Goal: Transaction & Acquisition: Purchase product/service

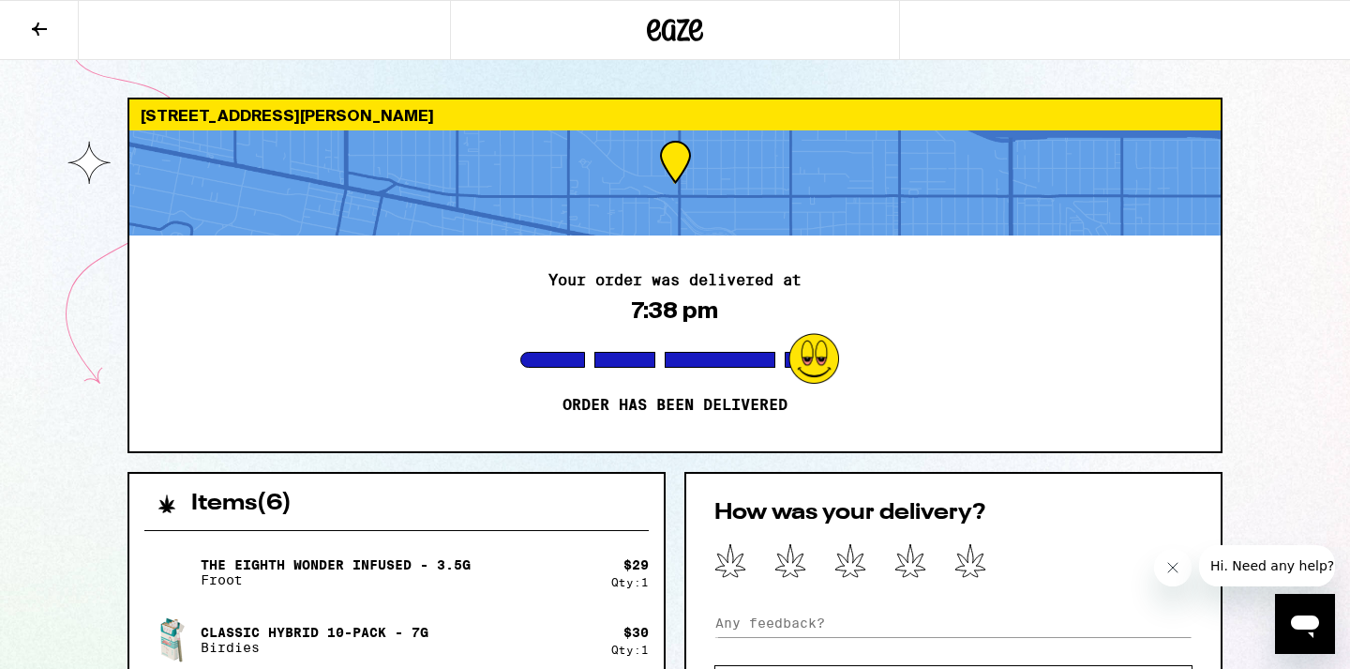
click at [663, 46] on icon at bounding box center [675, 30] width 56 height 34
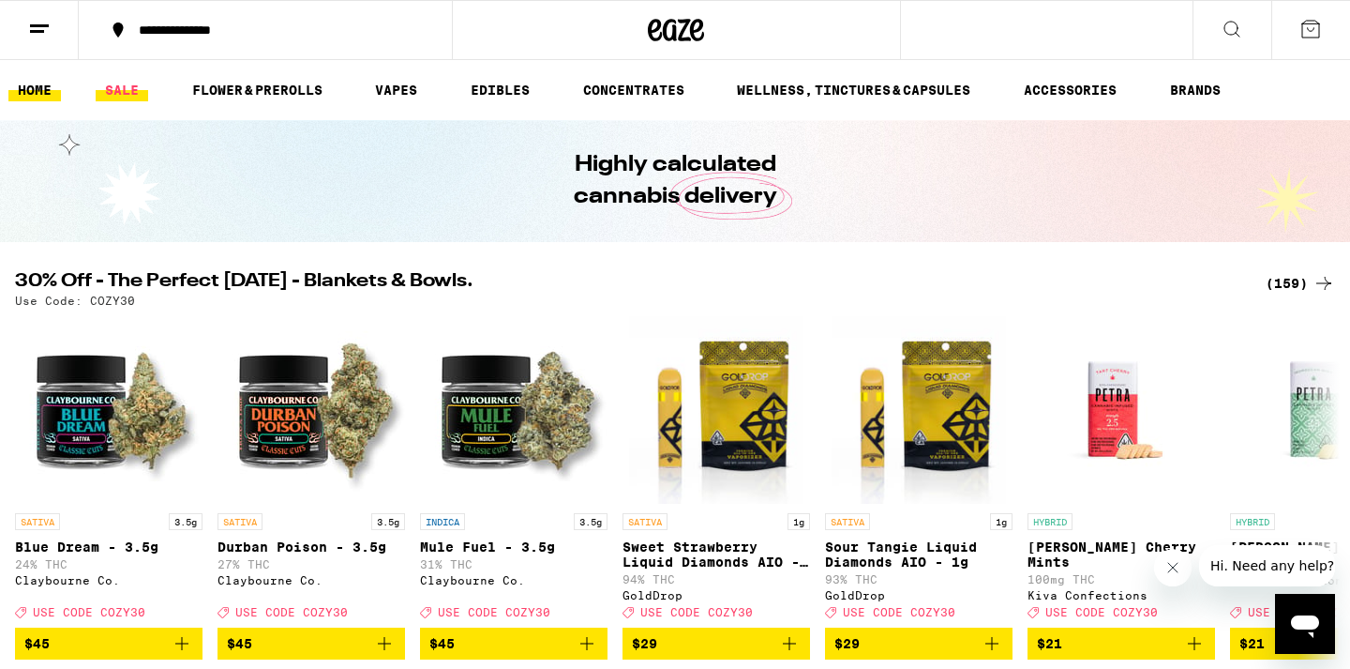
click at [111, 97] on link "SALE" at bounding box center [122, 90] width 53 height 23
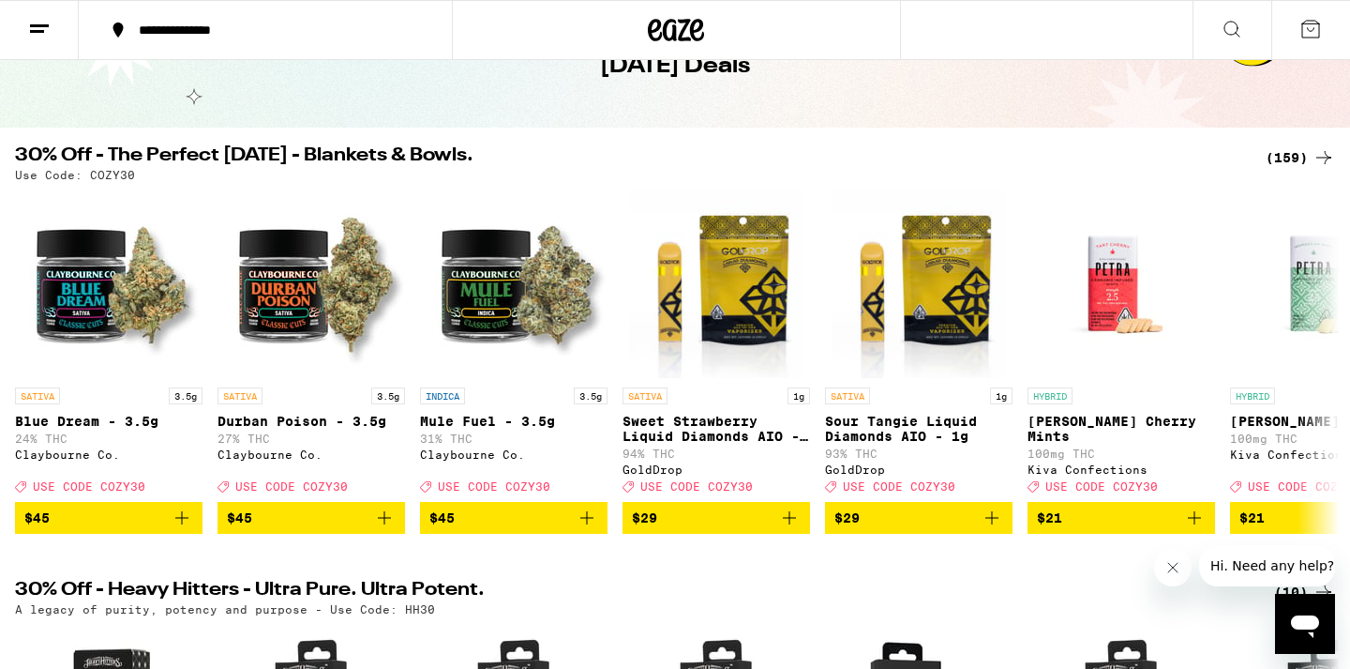
scroll to position [106, 0]
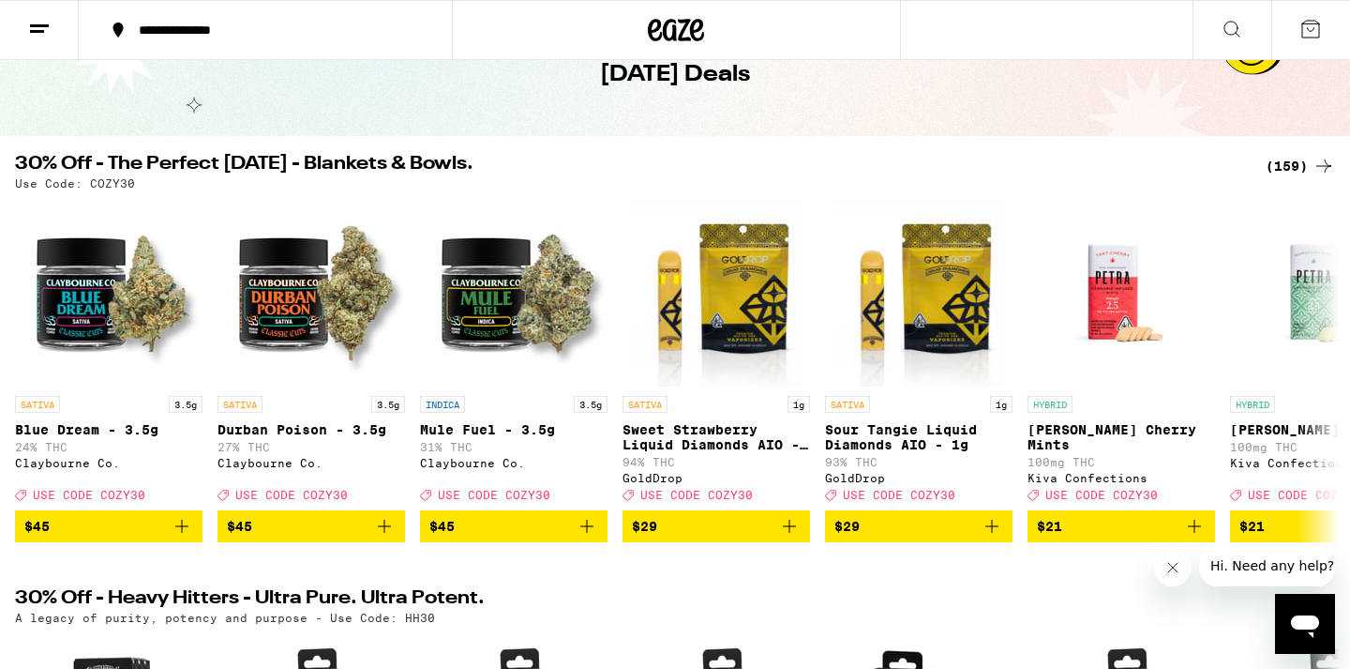
click at [1294, 158] on div "(159)" at bounding box center [1300, 166] width 69 height 23
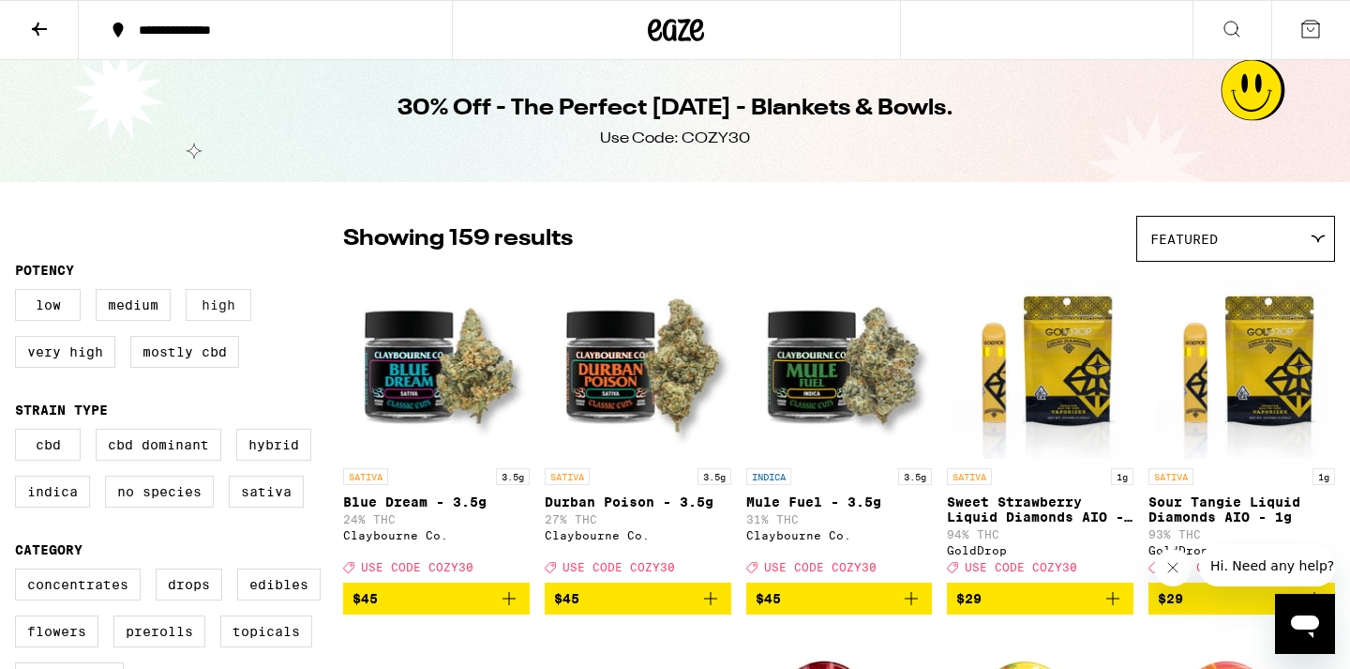
click at [225, 316] on label "High" at bounding box center [219, 305] width 66 height 32
click at [20, 293] on input "High" at bounding box center [19, 292] width 1 height 1
checkbox input "true"
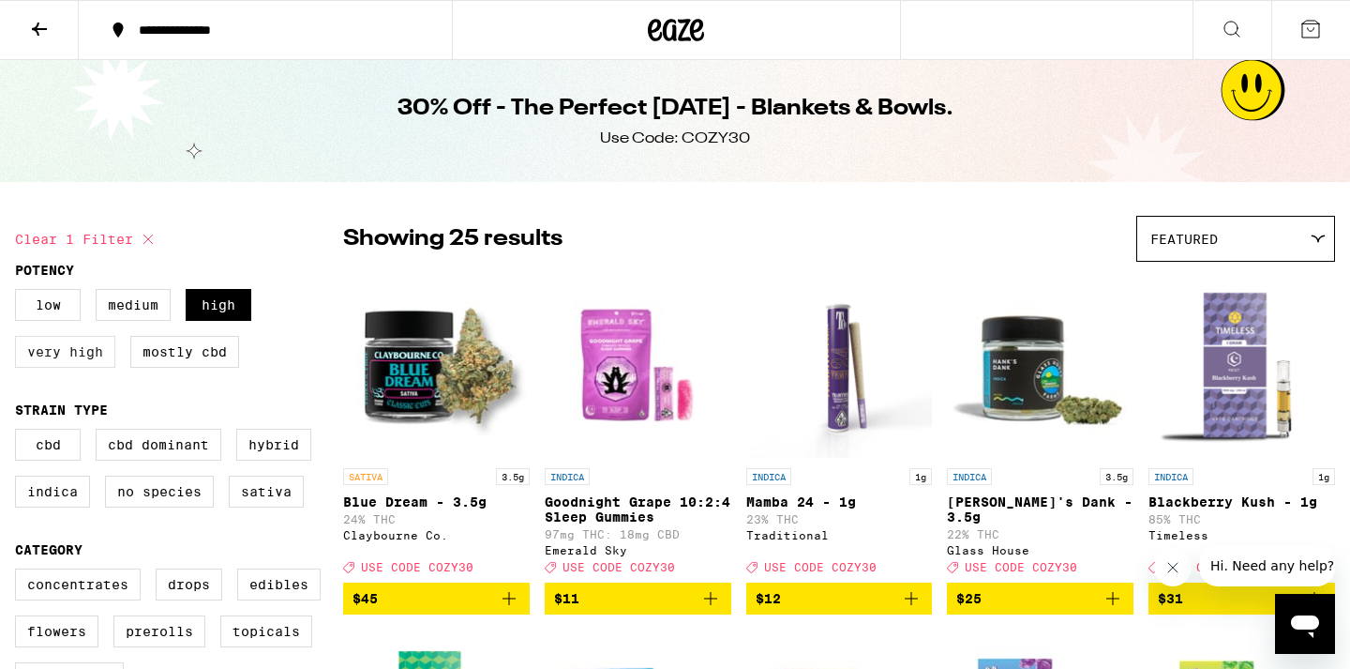
click at [92, 347] on label "Very High" at bounding box center [65, 352] width 100 height 32
click at [20, 293] on input "Very High" at bounding box center [19, 292] width 1 height 1
checkbox input "true"
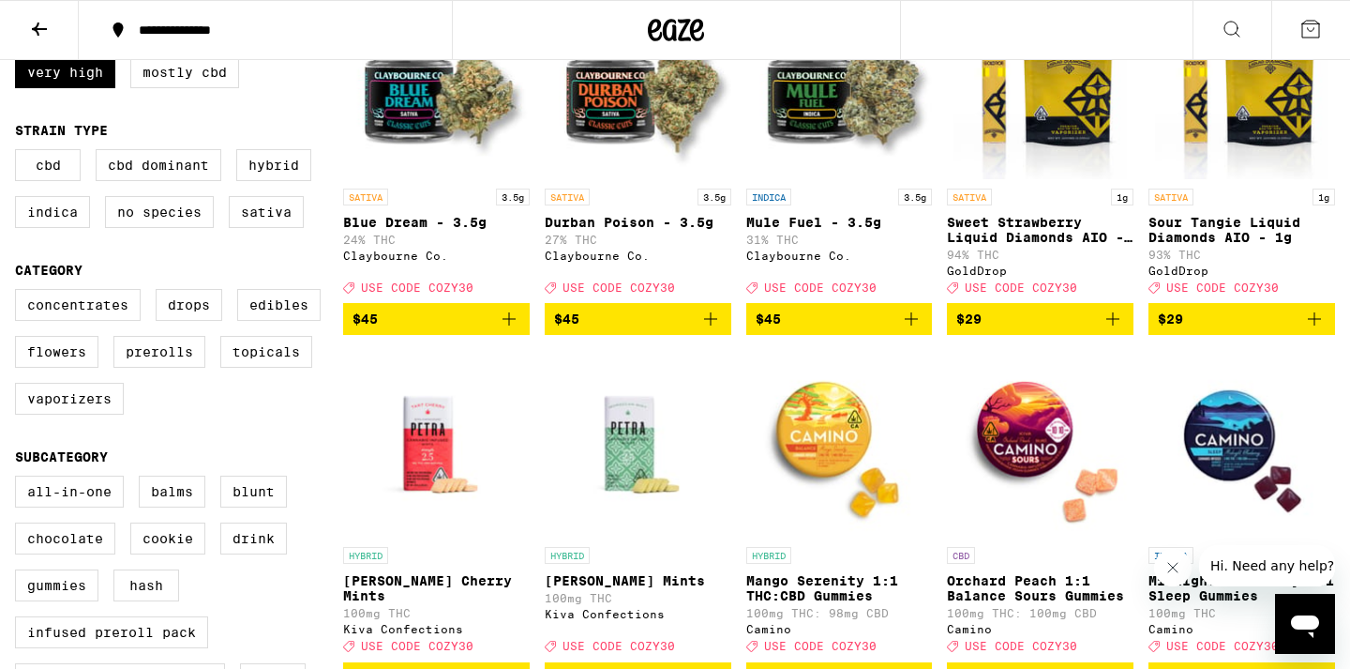
scroll to position [296, 0]
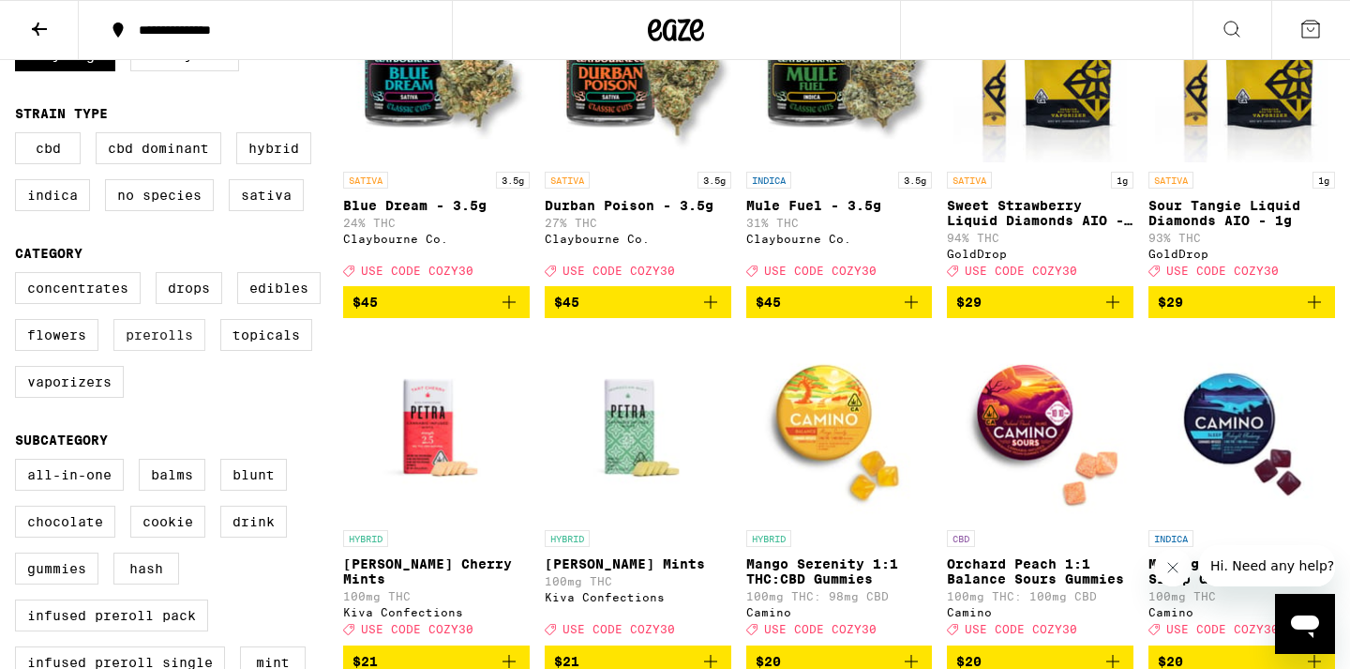
click at [163, 351] on label "Prerolls" at bounding box center [159, 335] width 92 height 32
click at [20, 276] on input "Prerolls" at bounding box center [19, 275] width 1 height 1
checkbox input "true"
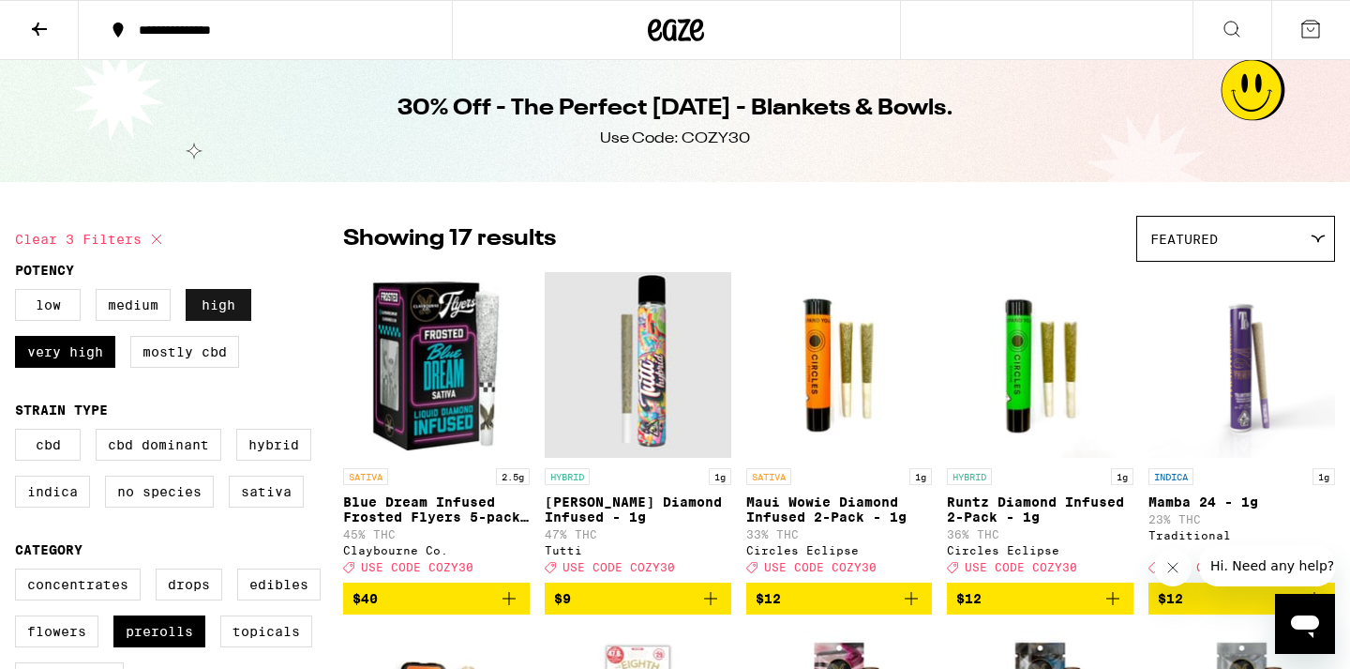
click at [217, 310] on label "High" at bounding box center [219, 305] width 66 height 32
click at [20, 293] on input "High" at bounding box center [19, 292] width 1 height 1
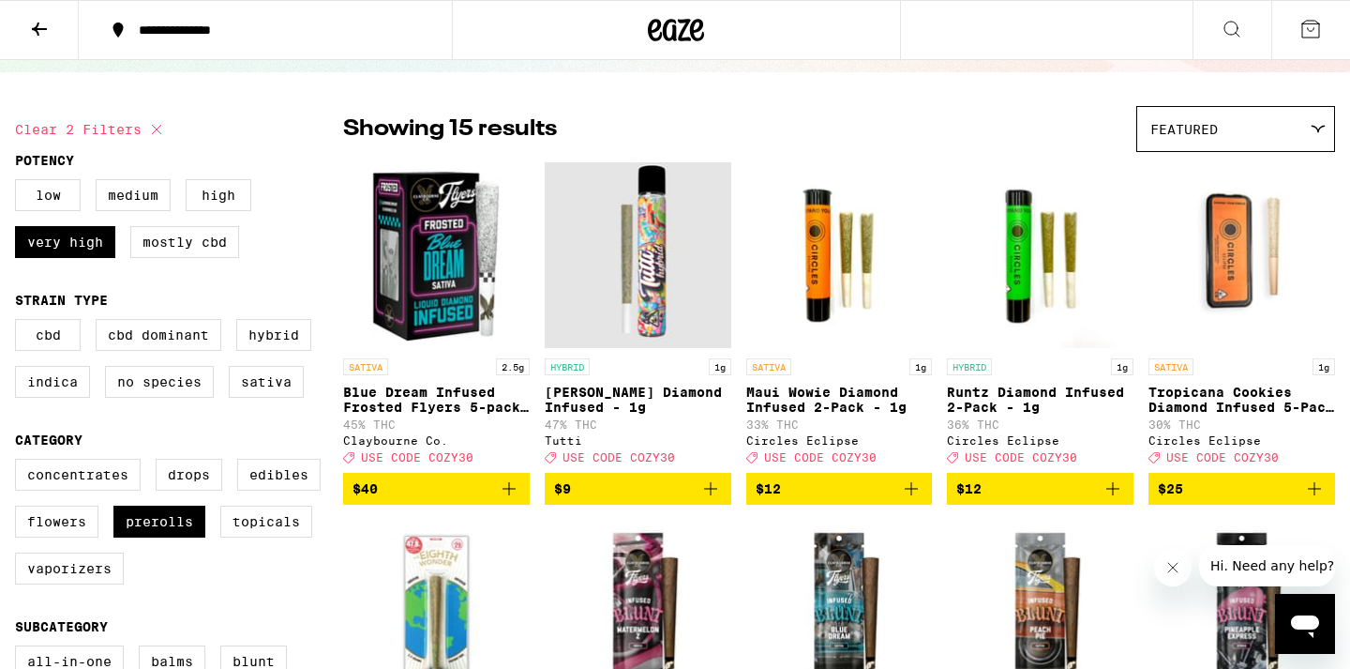
scroll to position [114, 0]
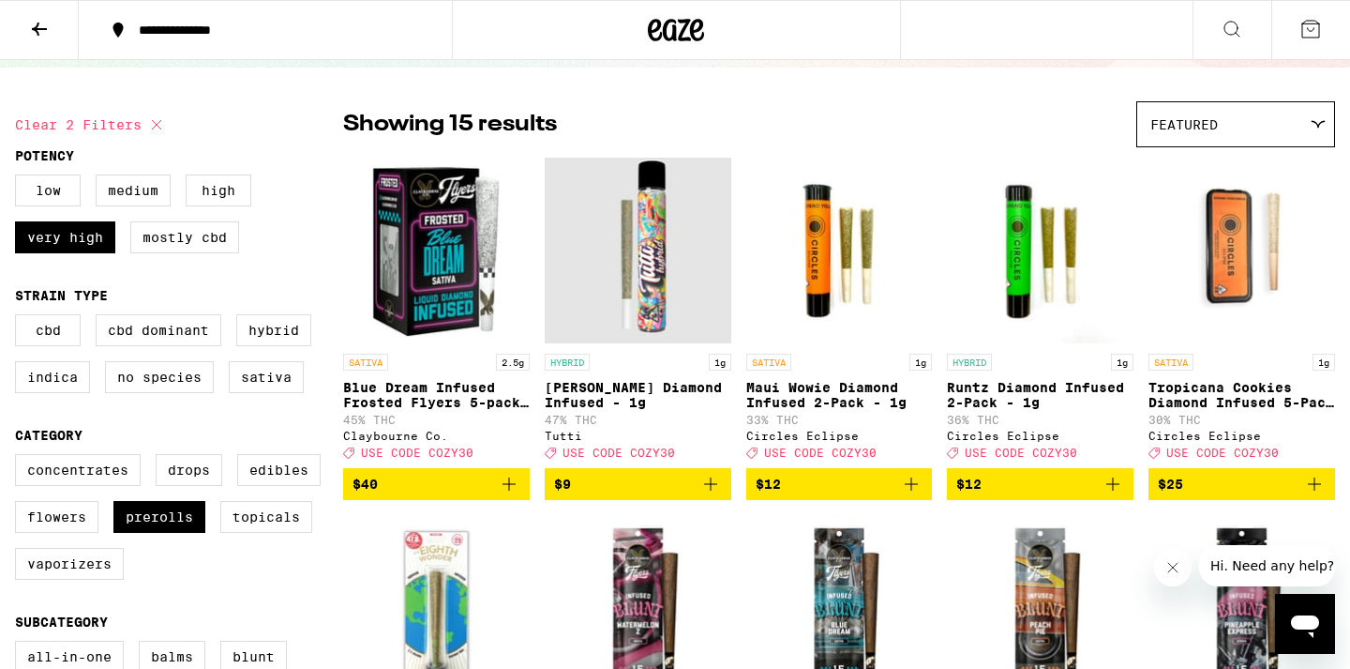
click at [715, 495] on icon "Add to bag" at bounding box center [711, 484] width 23 height 23
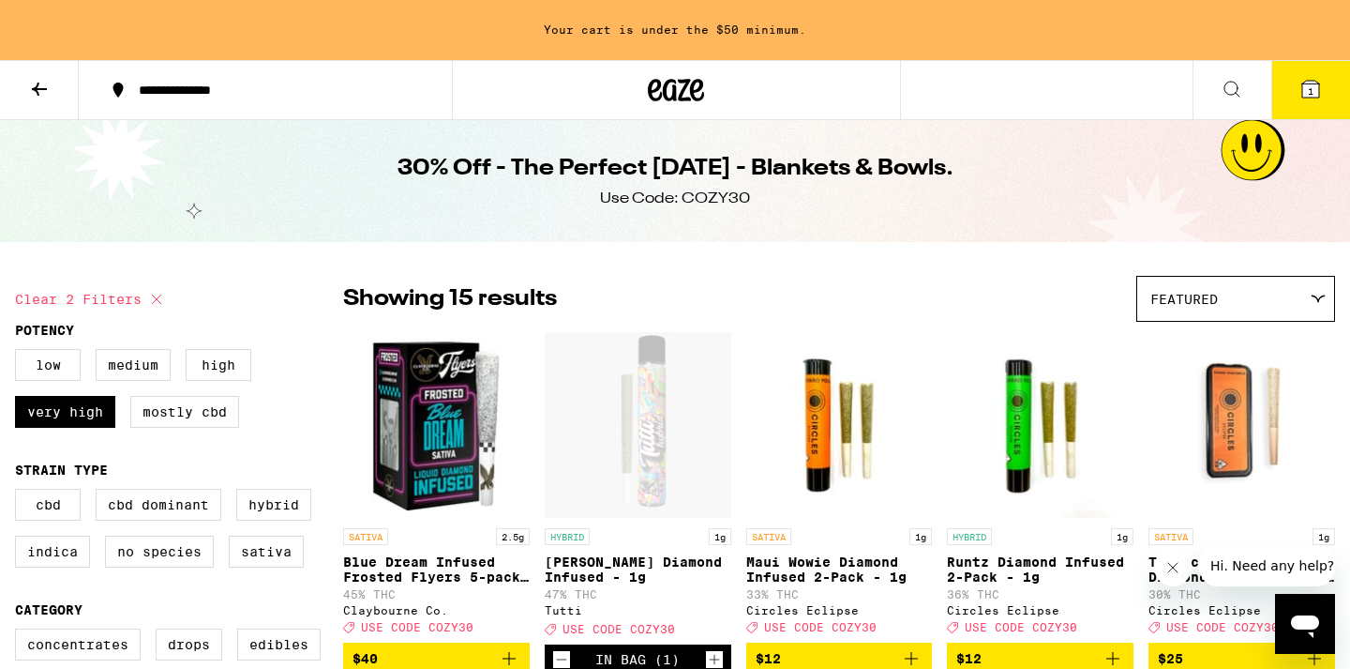
scroll to position [0, 0]
click at [219, 371] on label "High" at bounding box center [219, 365] width 66 height 32
click at [20, 353] on input "High" at bounding box center [19, 352] width 1 height 1
checkbox input "true"
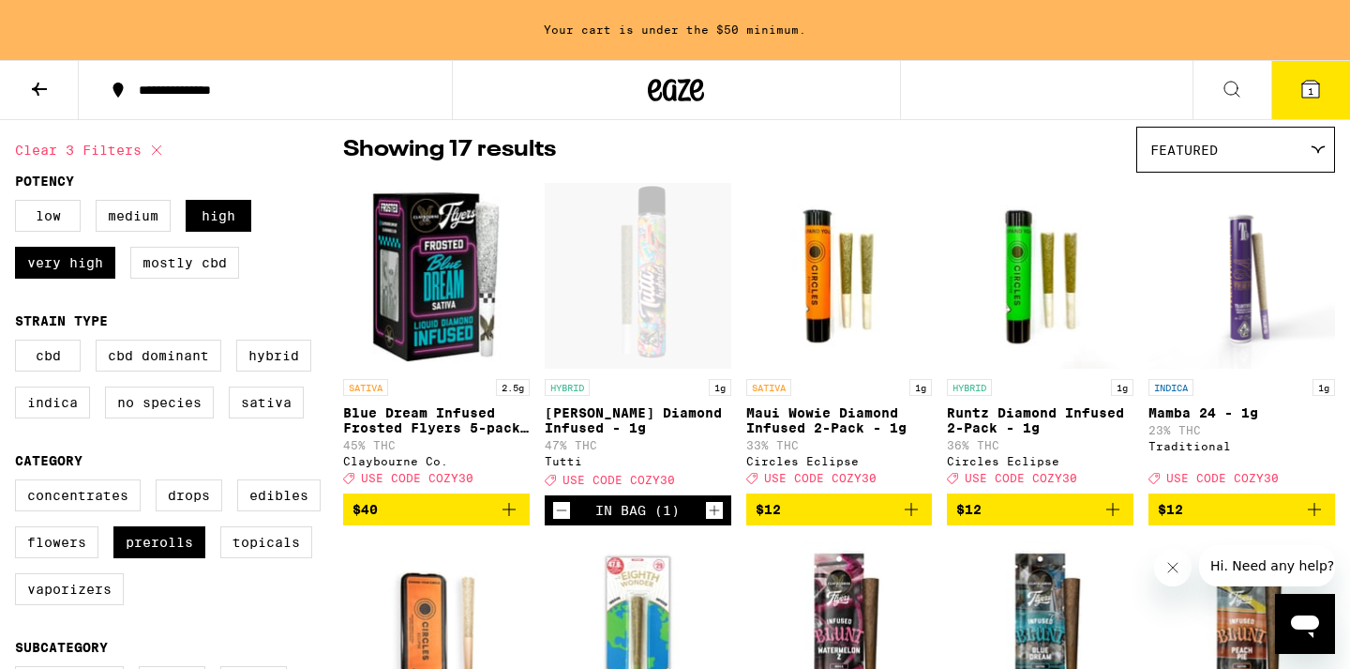
scroll to position [171, 0]
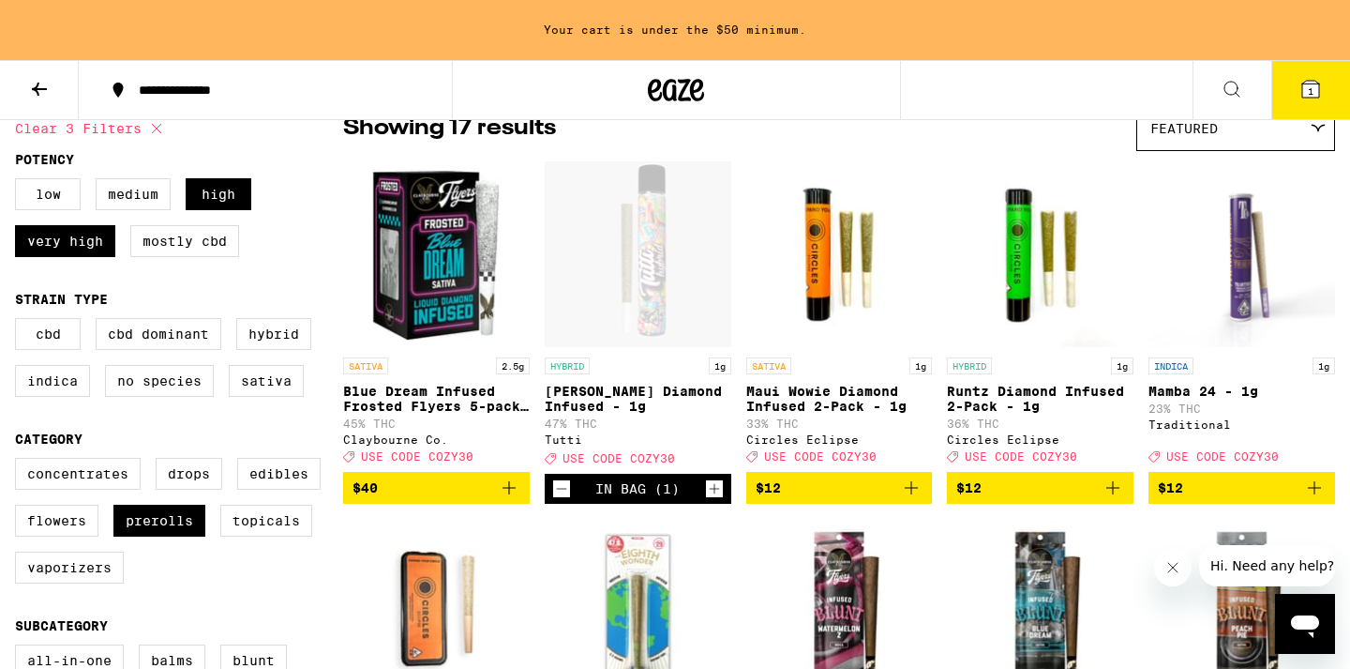
click at [1242, 267] on img "Open page for Mamba 24 - 1g from Traditional" at bounding box center [1242, 254] width 187 height 188
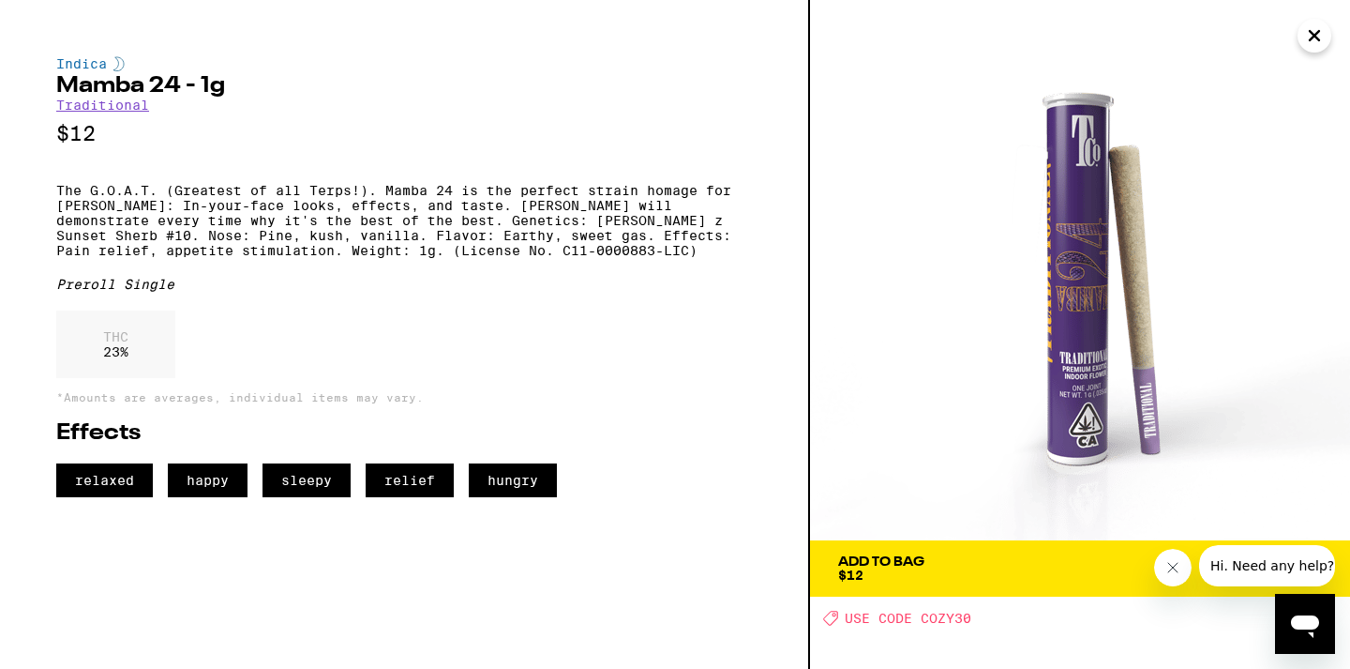
click at [1307, 42] on icon "Close" at bounding box center [1314, 36] width 23 height 28
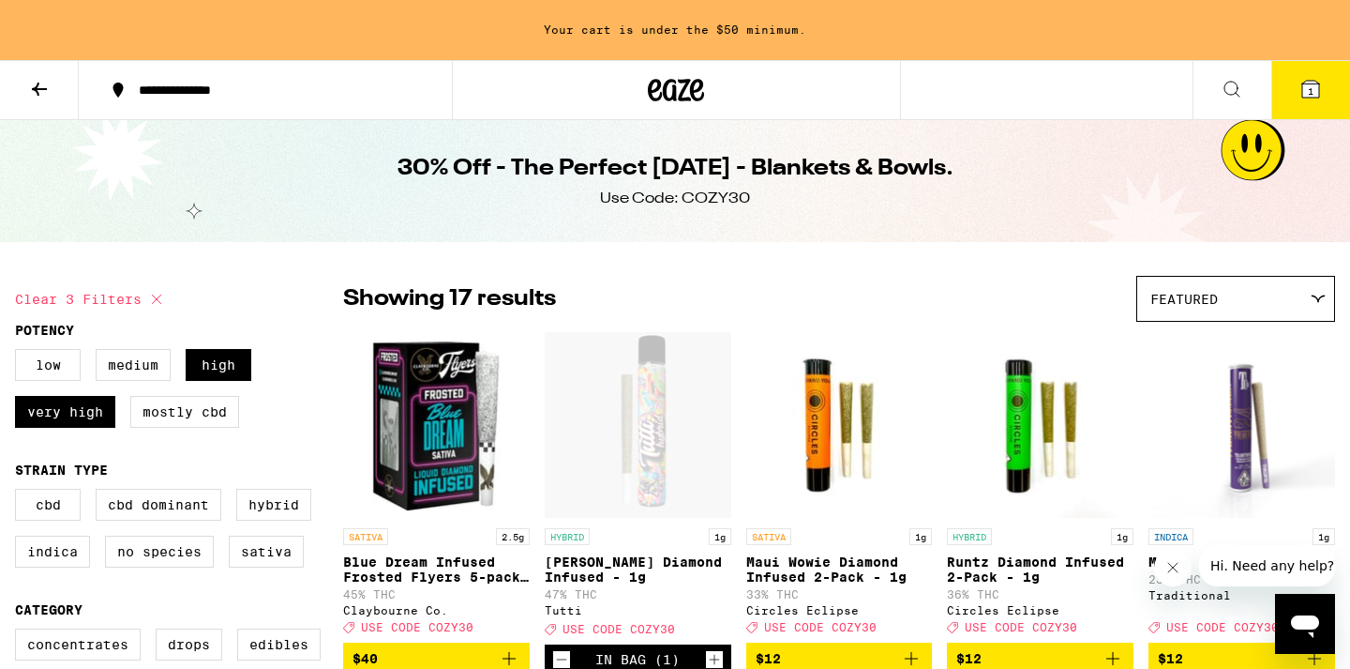
click at [42, 107] on button at bounding box center [39, 90] width 79 height 59
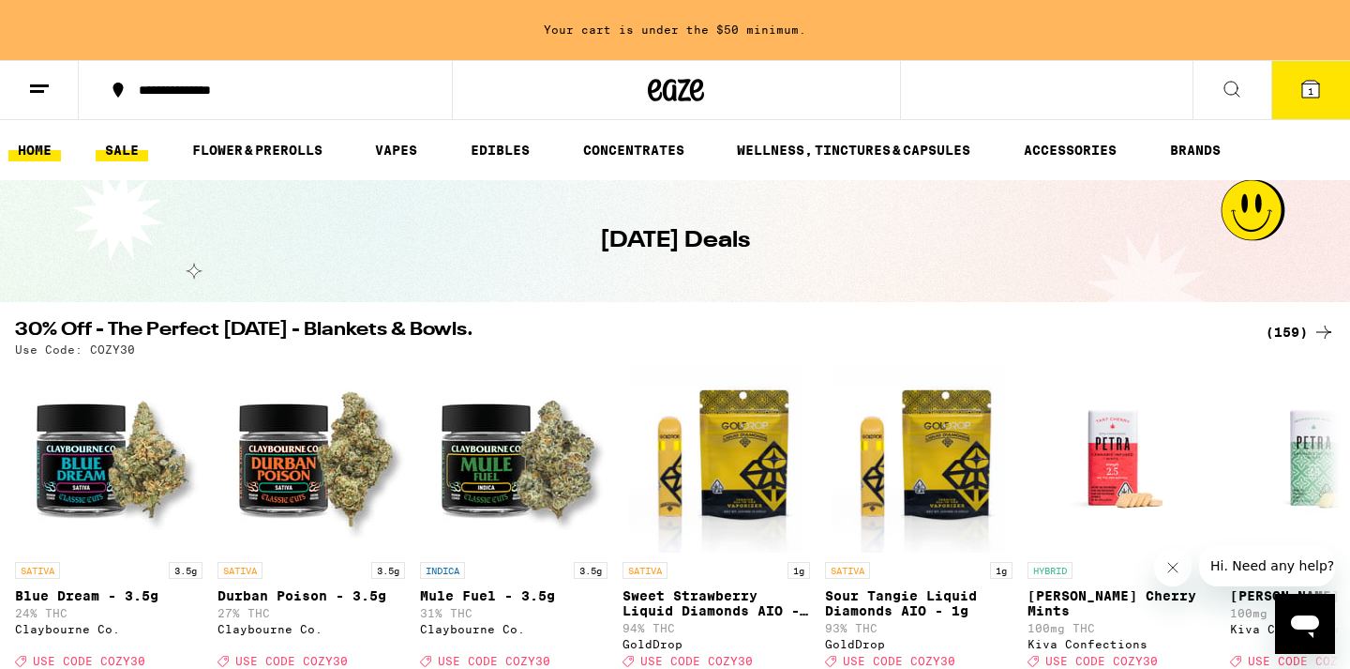
click at [23, 143] on link "HOME" at bounding box center [34, 150] width 53 height 23
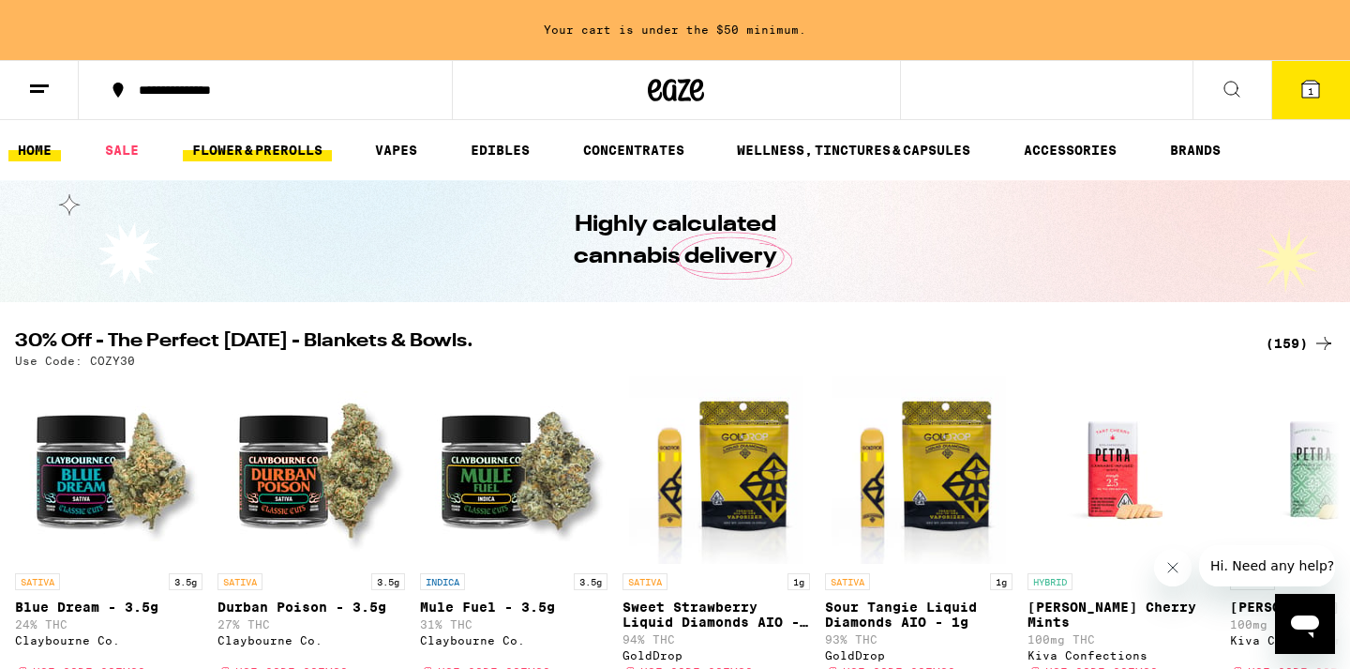
click at [276, 149] on link "FLOWER & PREROLLS" at bounding box center [257, 150] width 149 height 23
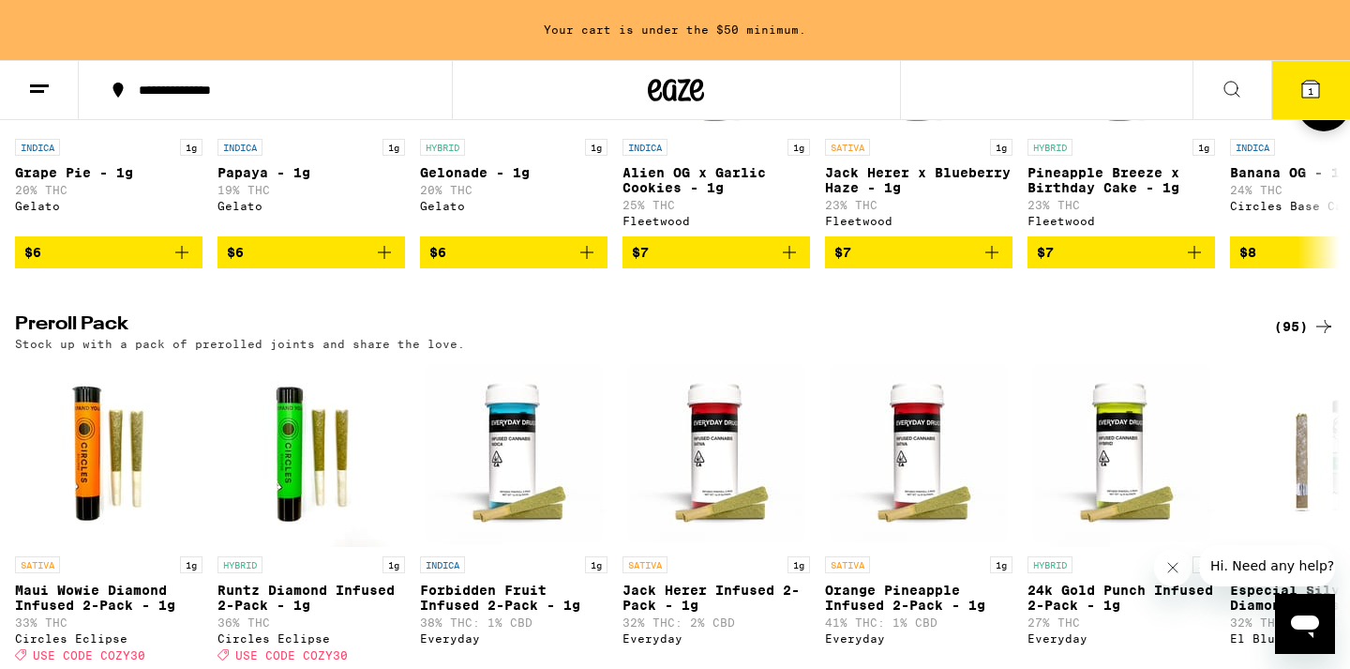
scroll to position [1419, 0]
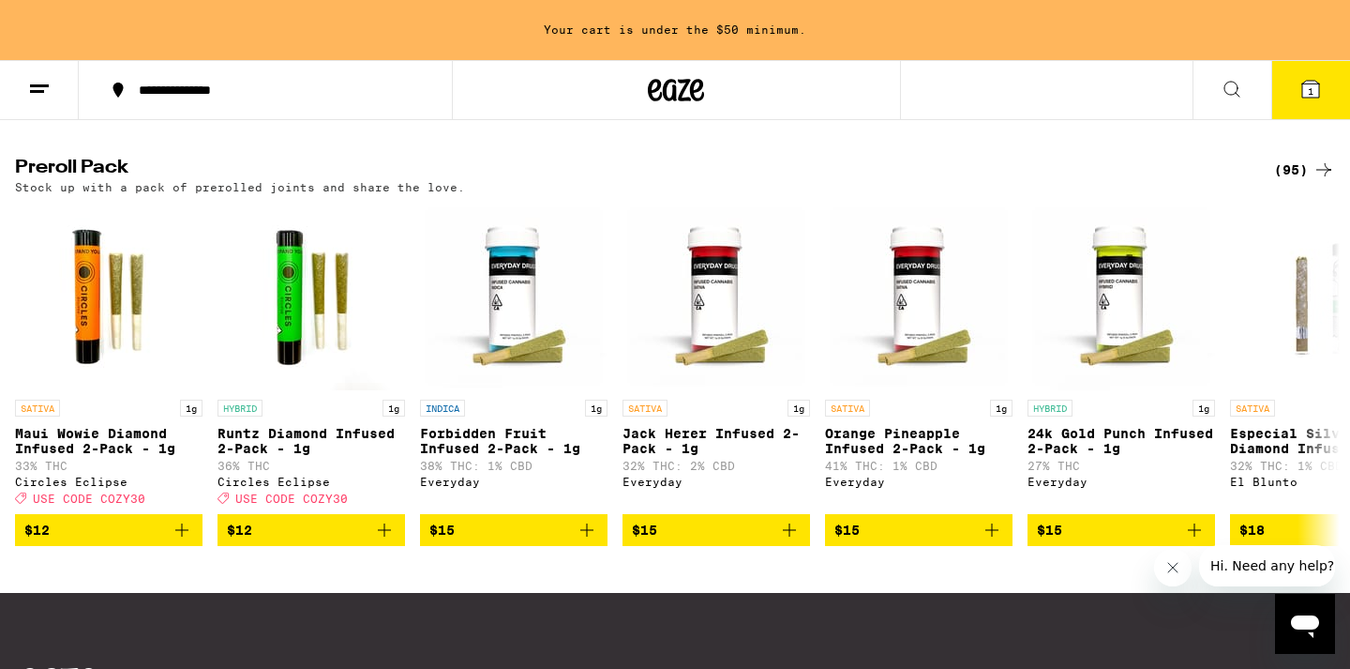
click at [1302, 181] on div "(95)" at bounding box center [1304, 169] width 61 height 23
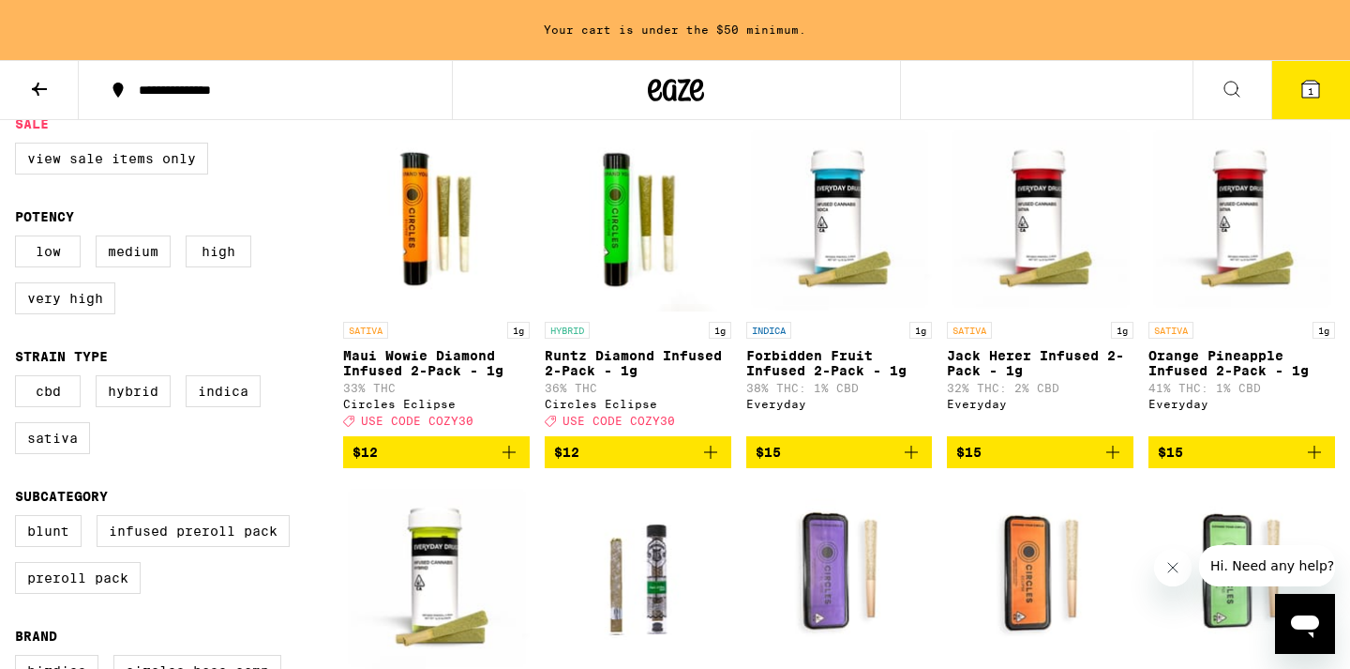
scroll to position [207, 0]
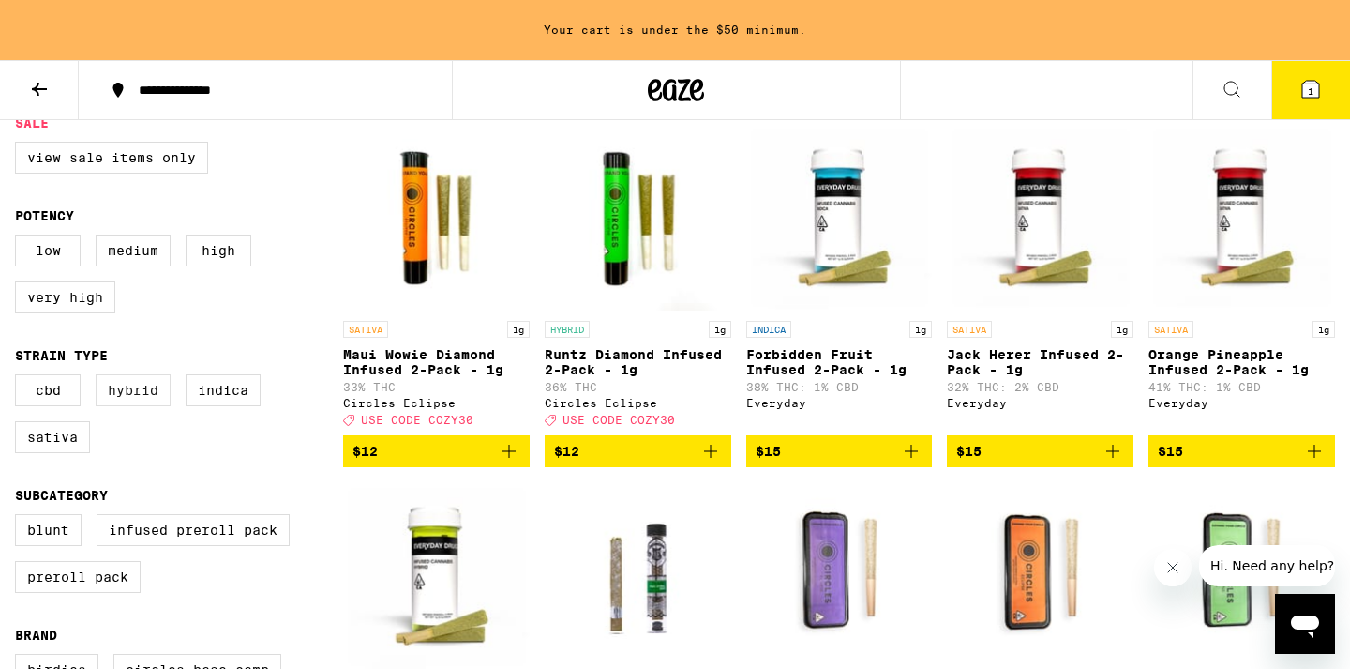
click at [122, 399] on label "Hybrid" at bounding box center [133, 390] width 75 height 32
click at [20, 378] on input "Hybrid" at bounding box center [19, 377] width 1 height 1
checkbox input "true"
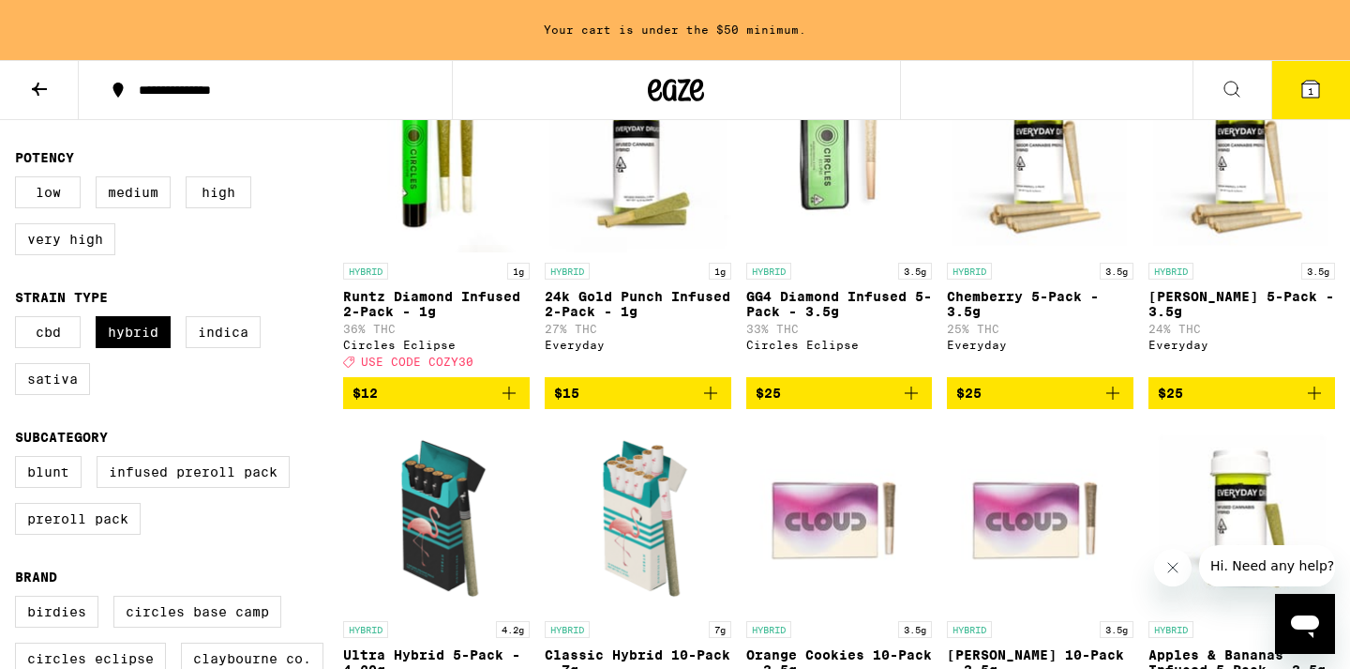
scroll to position [264, 0]
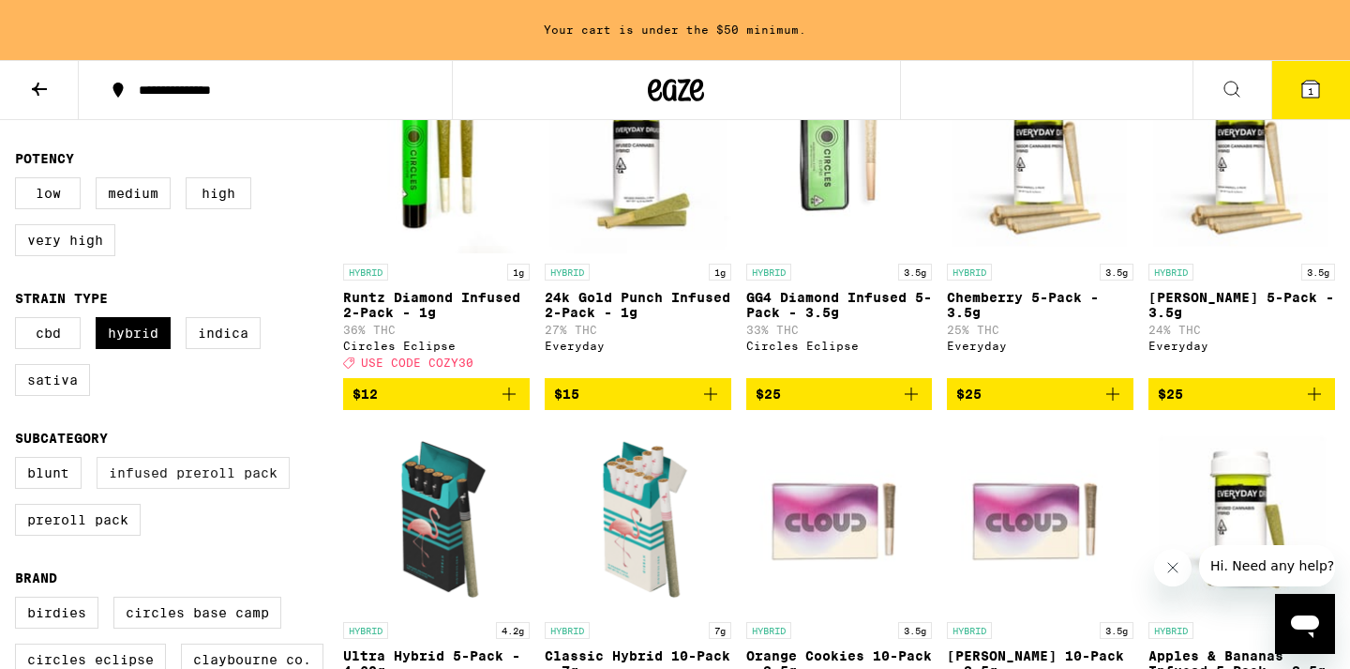
click at [171, 489] on label "Infused Preroll Pack" at bounding box center [193, 473] width 193 height 32
click at [20, 460] on input "Infused Preroll Pack" at bounding box center [19, 459] width 1 height 1
checkbox input "true"
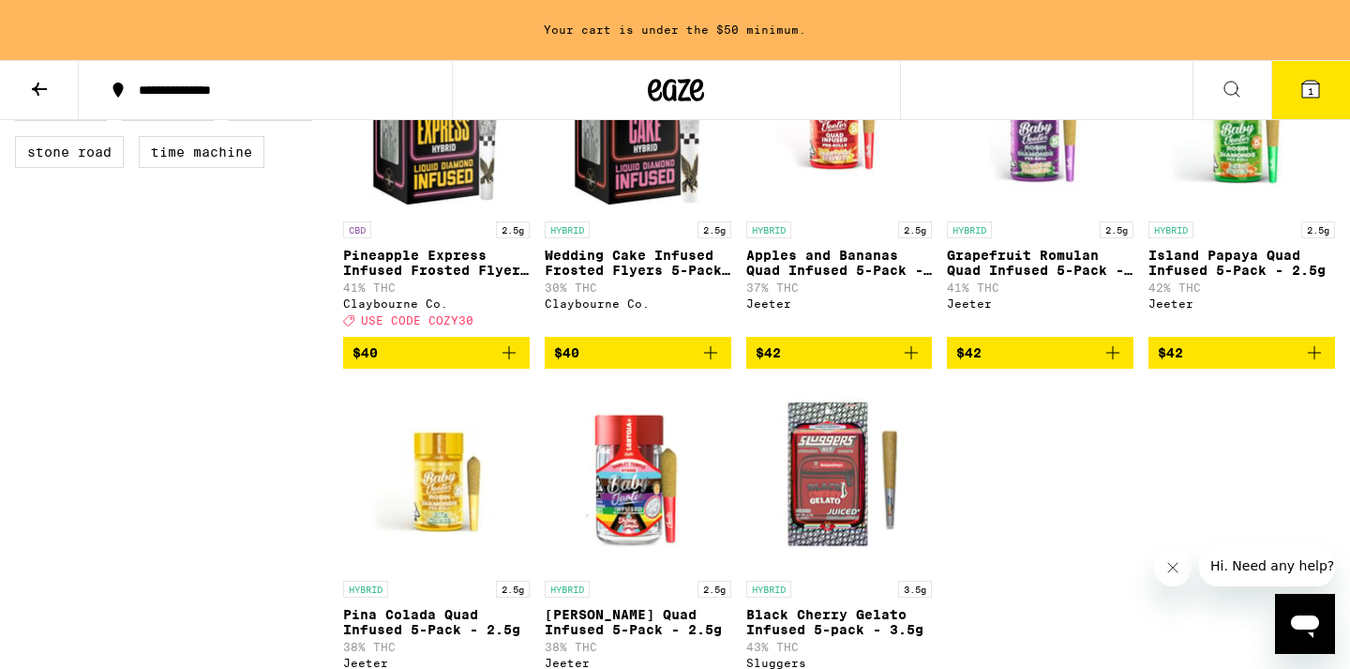
scroll to position [1177, 0]
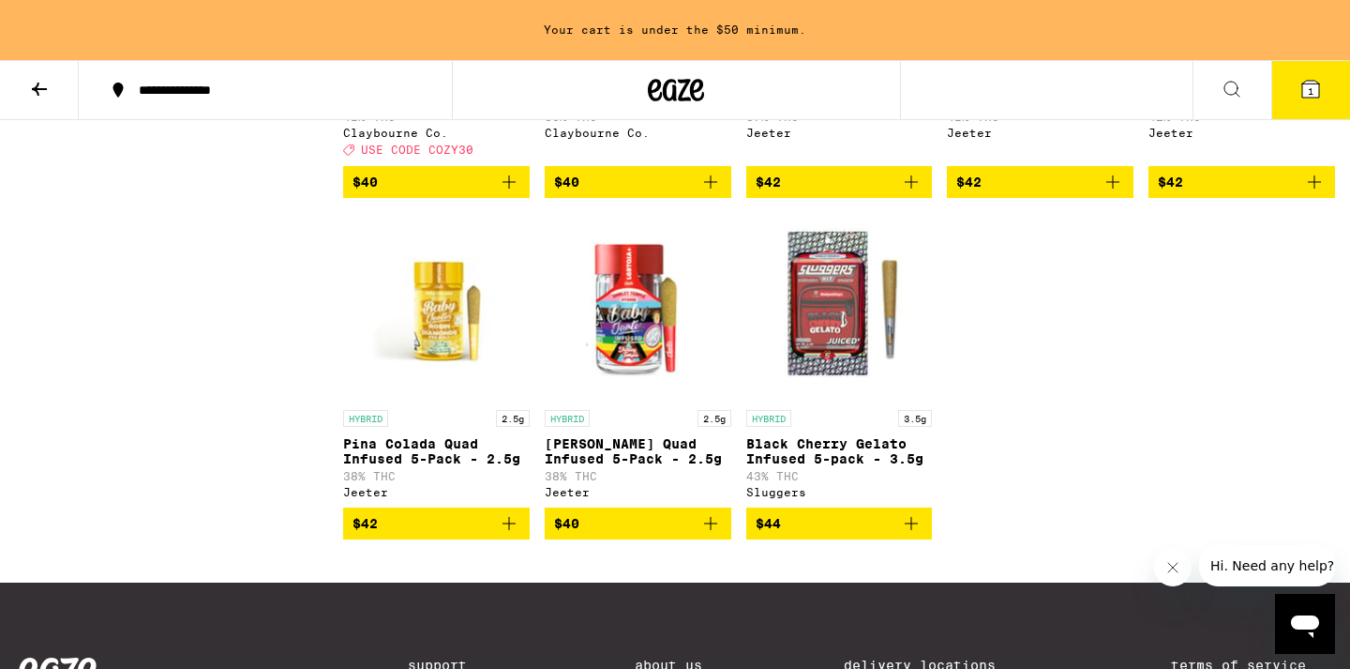
click at [915, 535] on icon "Add to bag" at bounding box center [911, 523] width 23 height 23
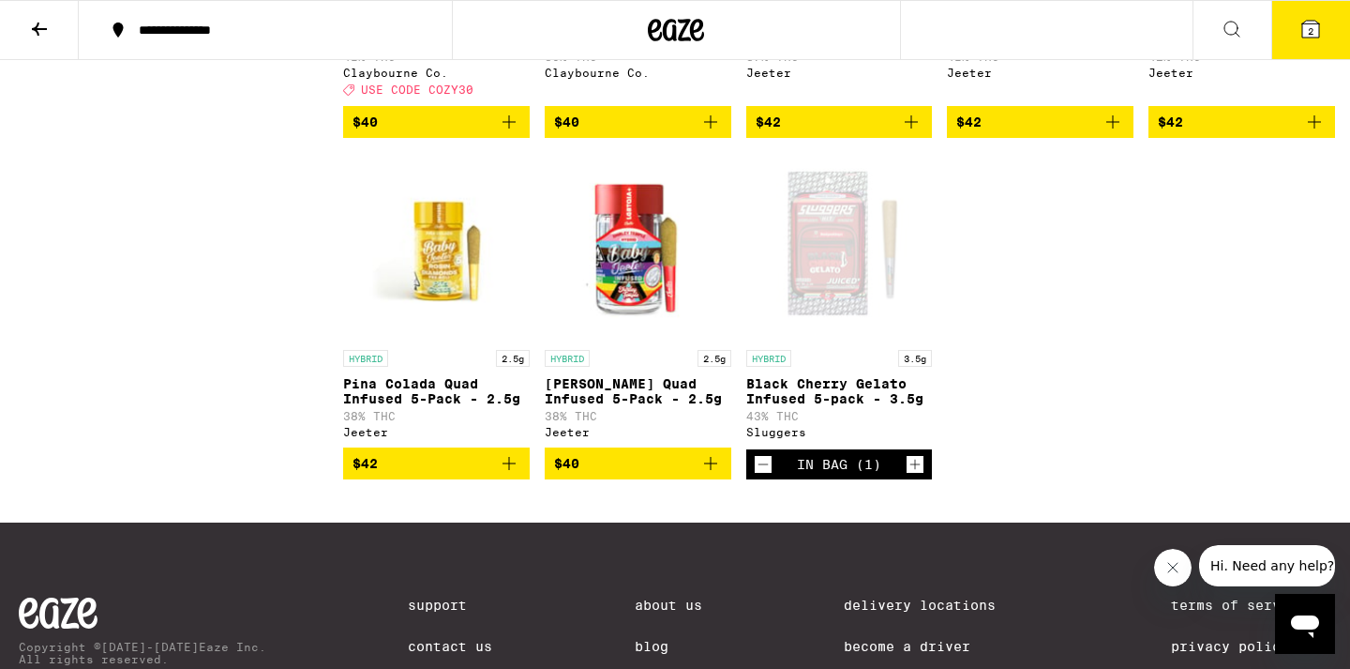
click at [710, 474] on icon "Add to bag" at bounding box center [711, 463] width 23 height 23
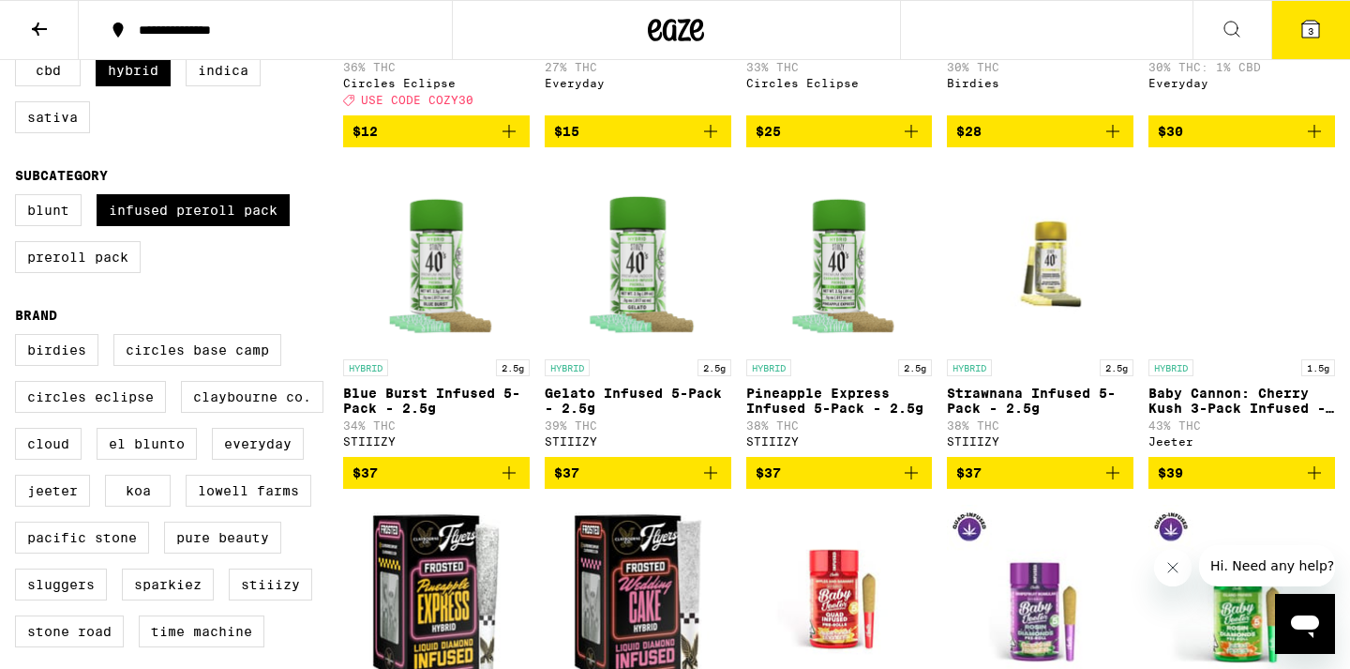
scroll to position [463, 0]
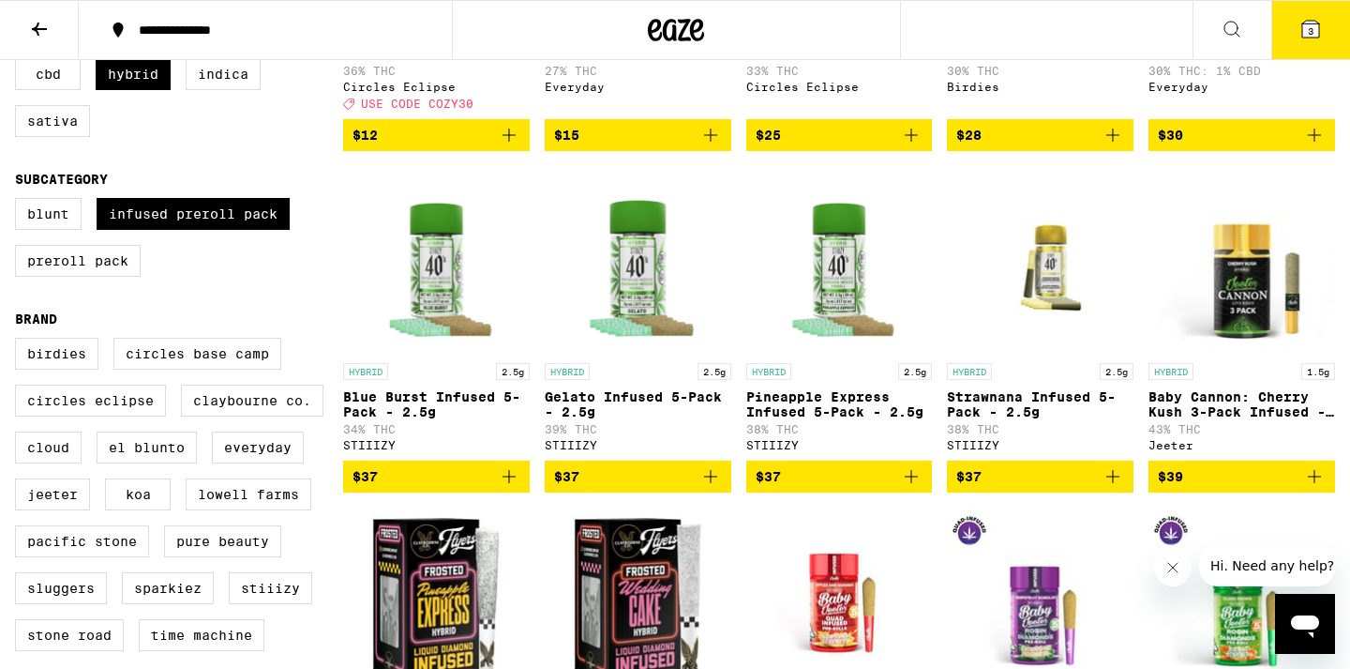
click at [715, 488] on icon "Add to bag" at bounding box center [711, 476] width 23 height 23
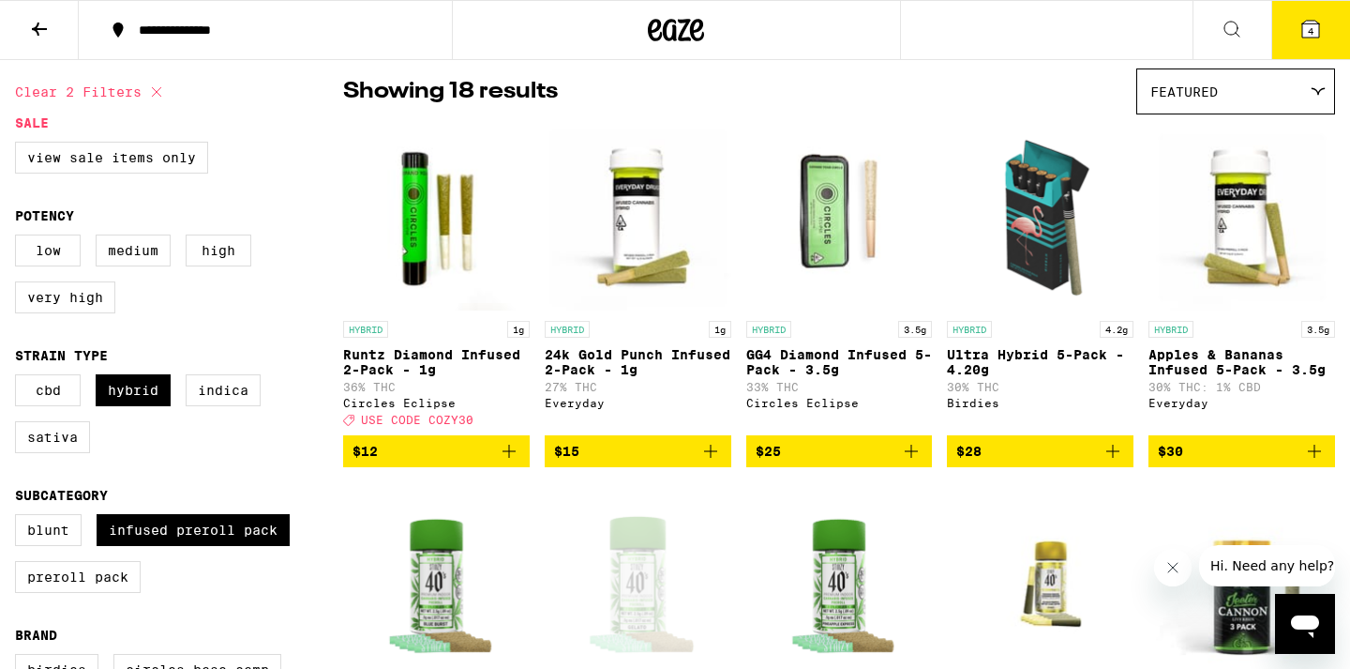
scroll to position [95, 0]
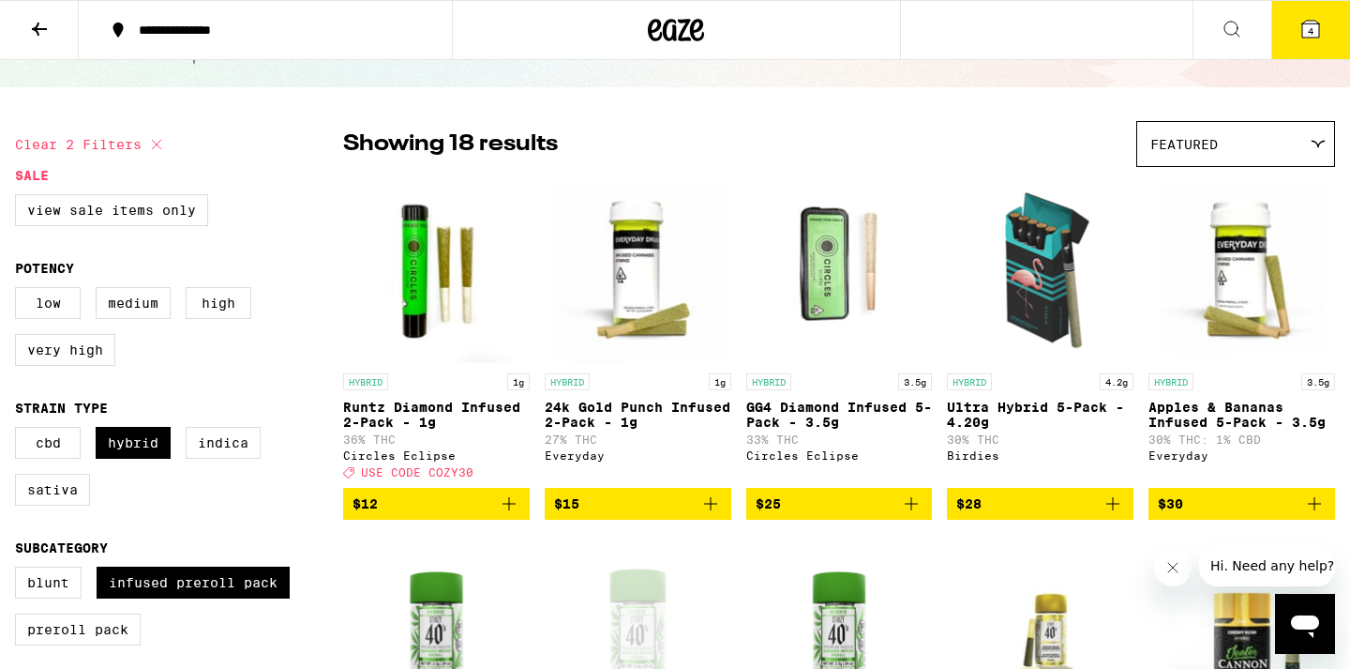
click at [51, 28] on button at bounding box center [39, 30] width 79 height 59
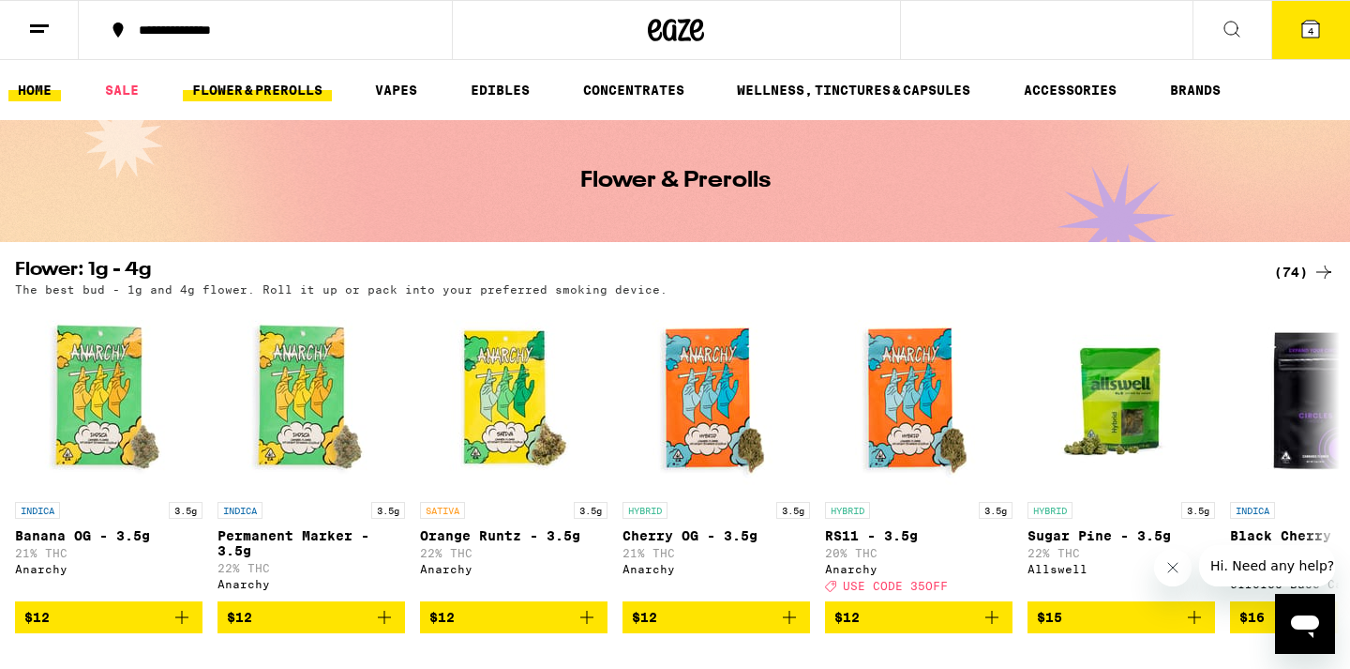
click at [36, 89] on link "HOME" at bounding box center [34, 90] width 53 height 23
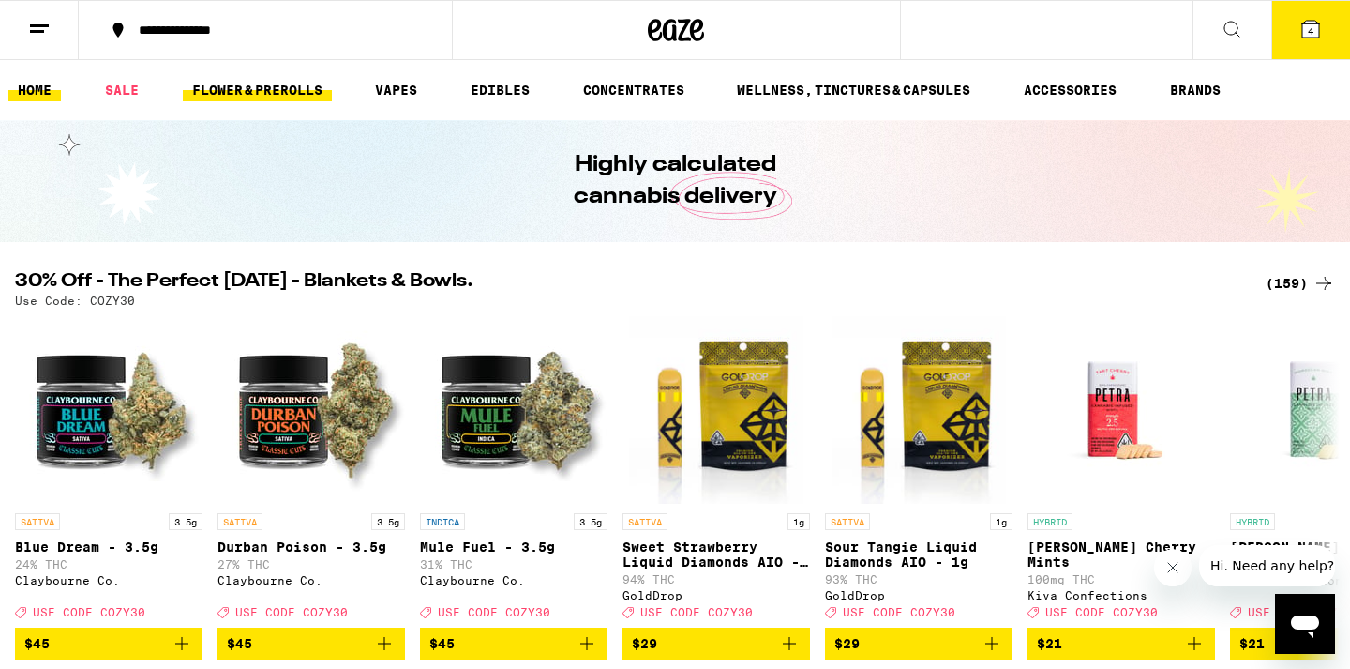
click at [290, 94] on link "FLOWER & PREROLLS" at bounding box center [257, 90] width 149 height 23
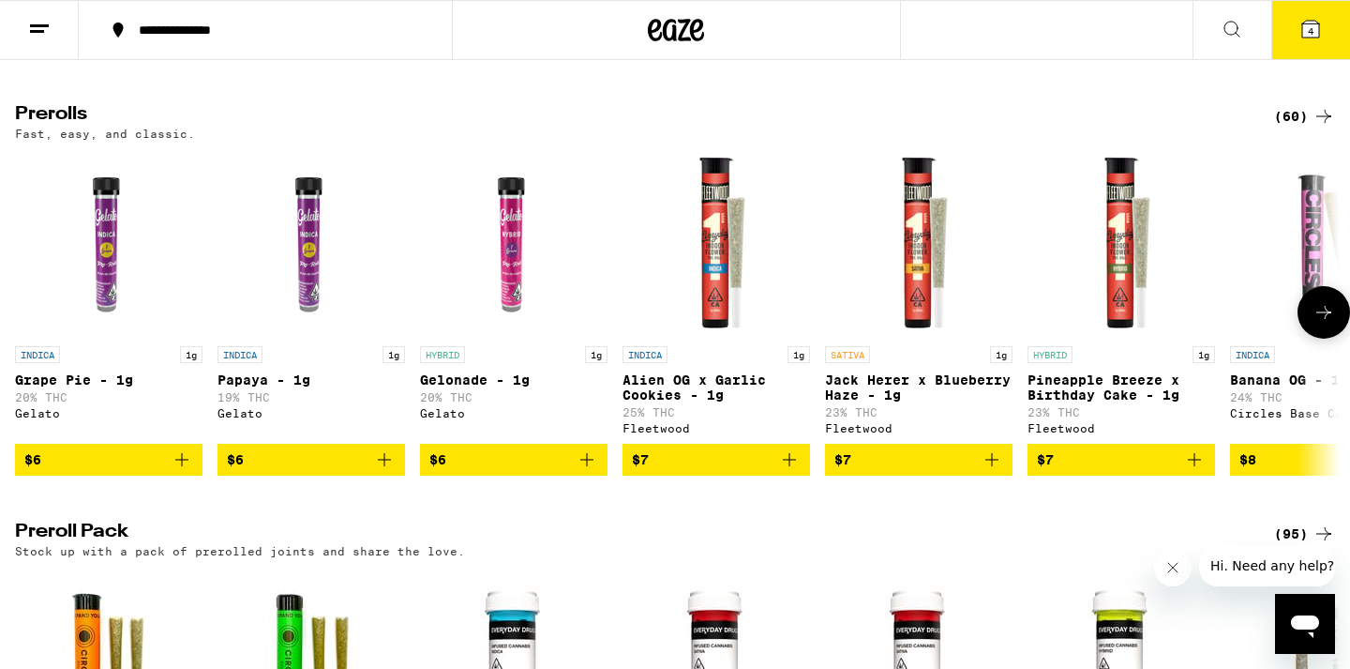
scroll to position [992, 0]
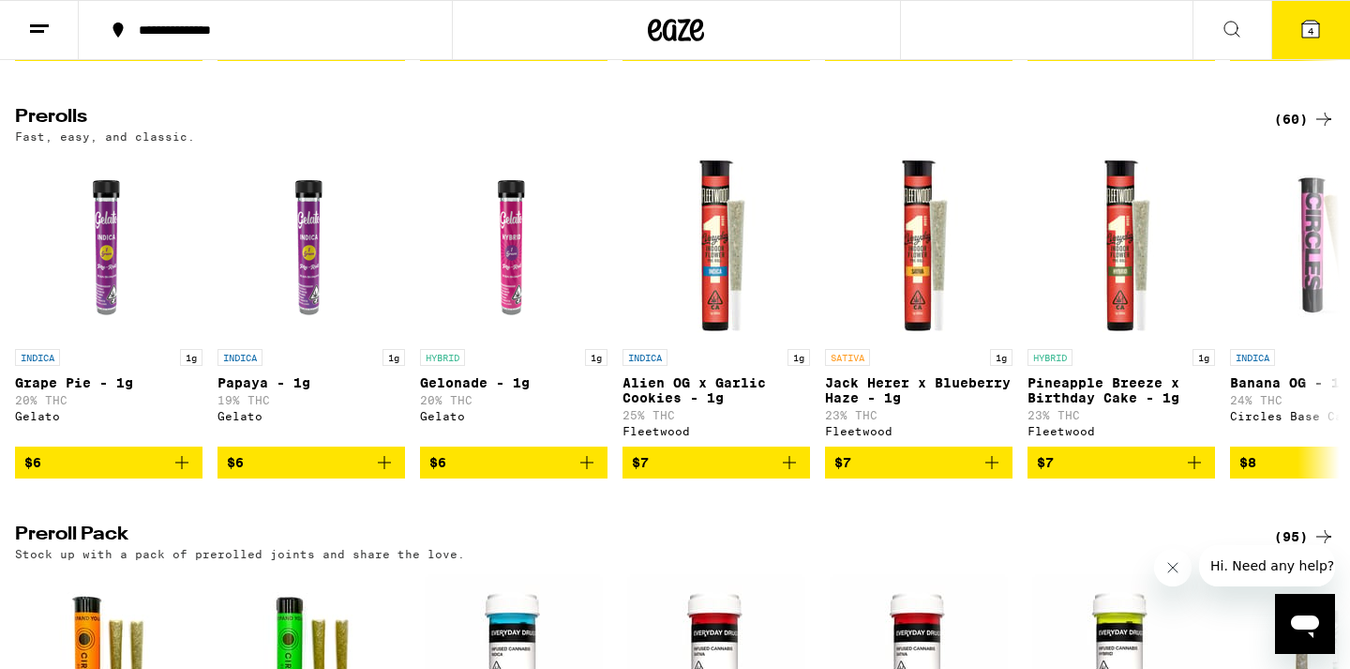
click at [1300, 130] on div "(60)" at bounding box center [1304, 119] width 61 height 23
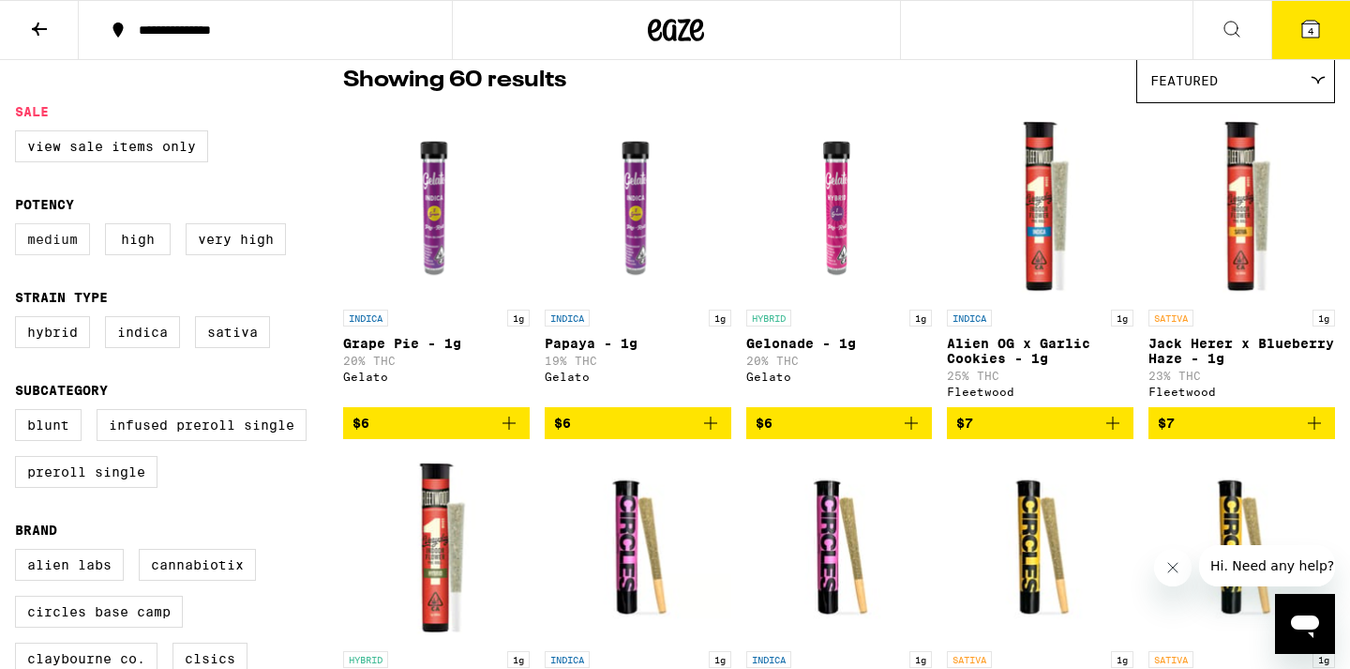
scroll to position [159, 0]
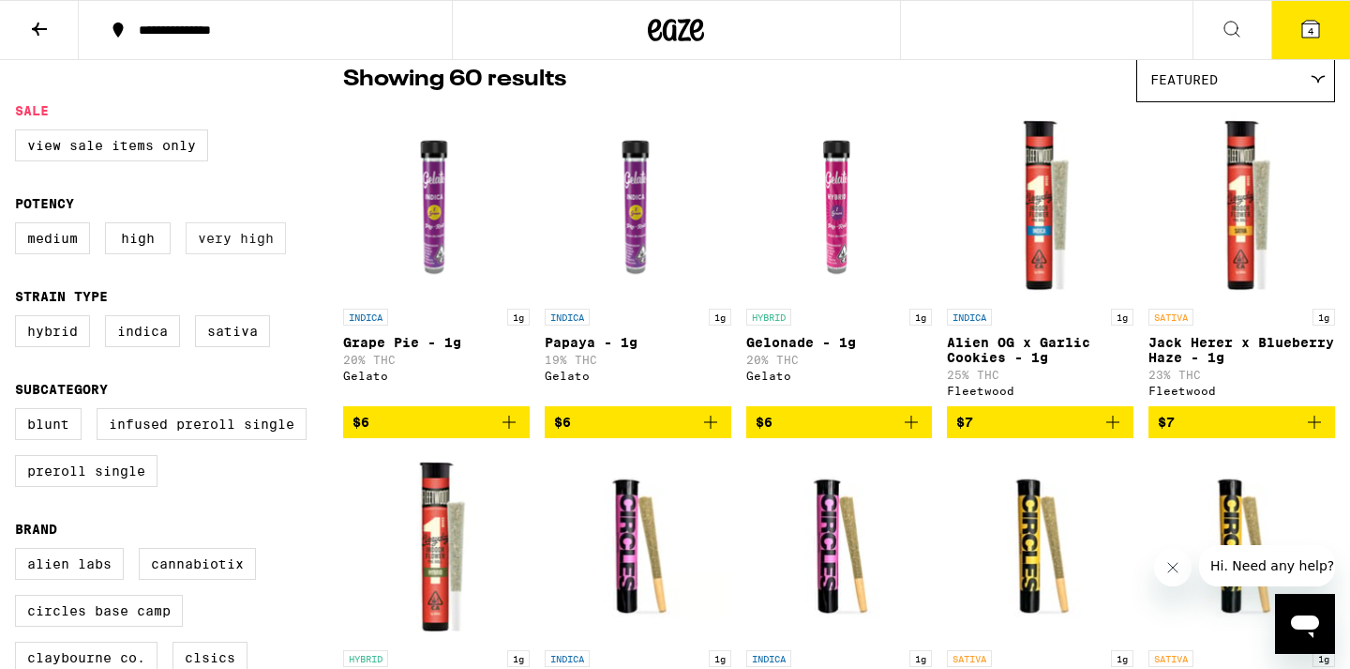
click at [253, 242] on label "Very High" at bounding box center [236, 238] width 100 height 32
click at [20, 226] on input "Very High" at bounding box center [19, 225] width 1 height 1
checkbox input "true"
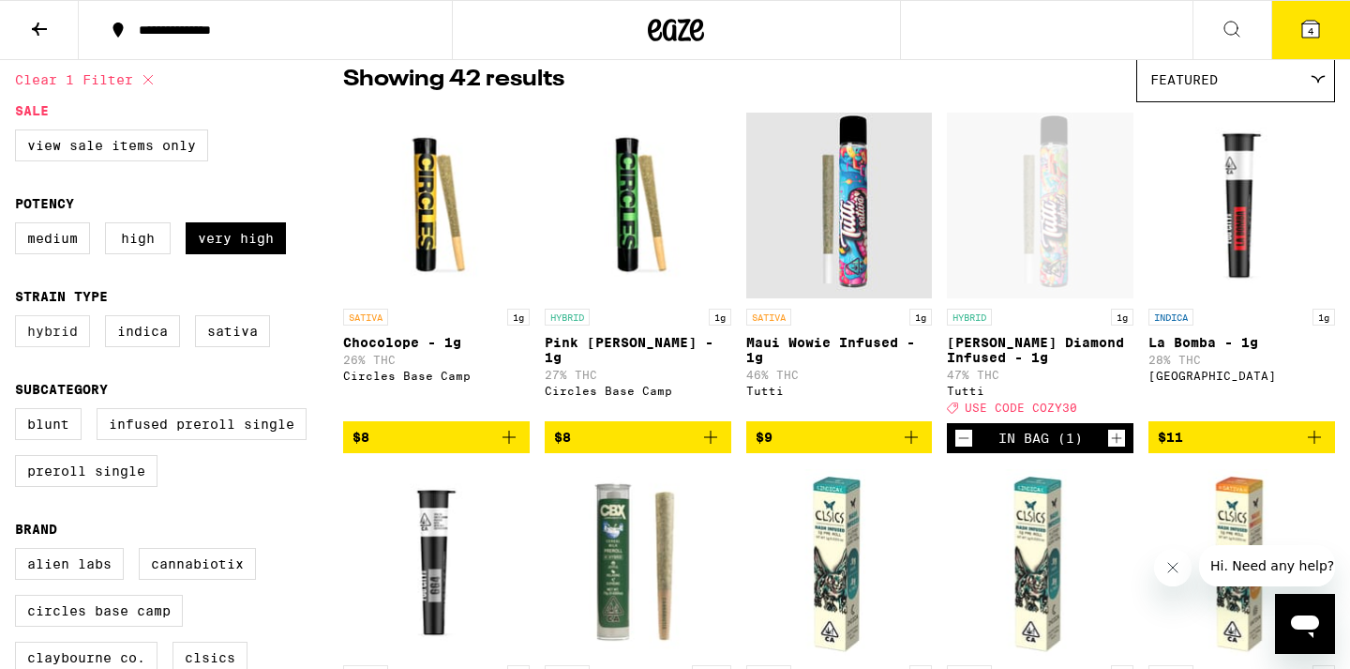
click at [58, 347] on label "Hybrid" at bounding box center [52, 331] width 75 height 32
click at [20, 319] on input "Hybrid" at bounding box center [19, 318] width 1 height 1
checkbox input "true"
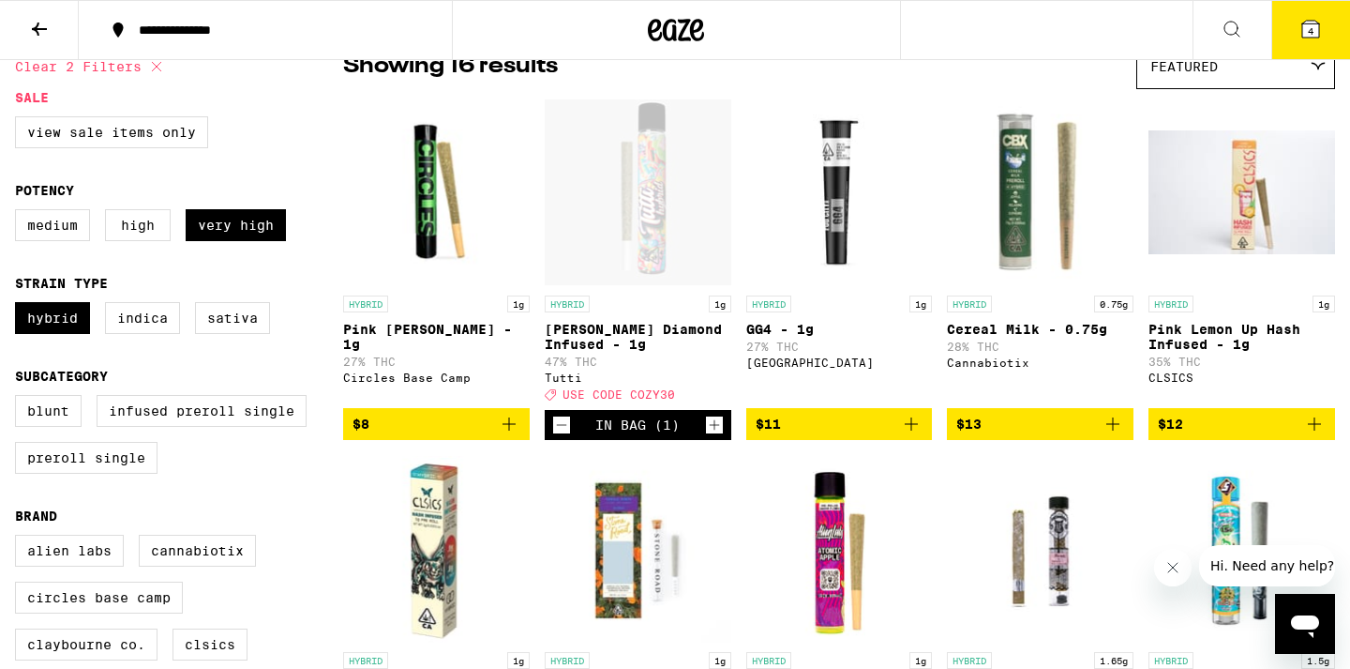
scroll to position [174, 0]
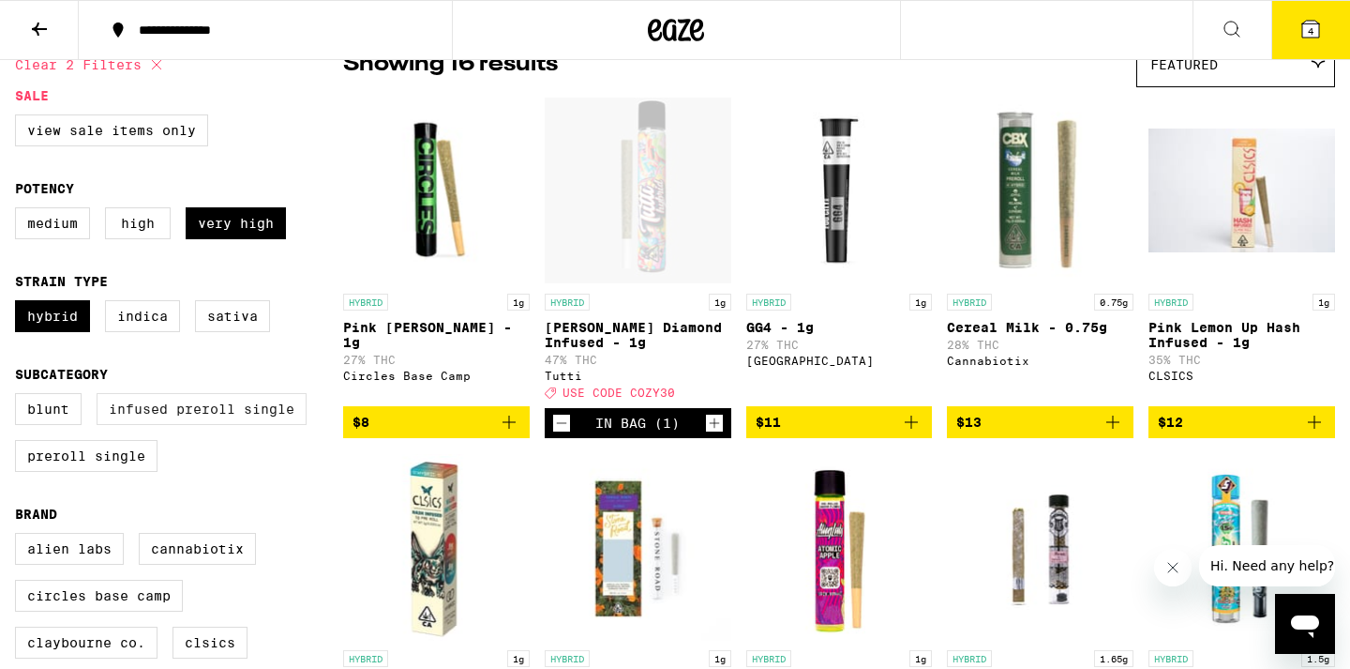
click at [140, 422] on label "Infused Preroll Single" at bounding box center [202, 409] width 210 height 32
click at [20, 397] on input "Infused Preroll Single" at bounding box center [19, 396] width 1 height 1
checkbox input "true"
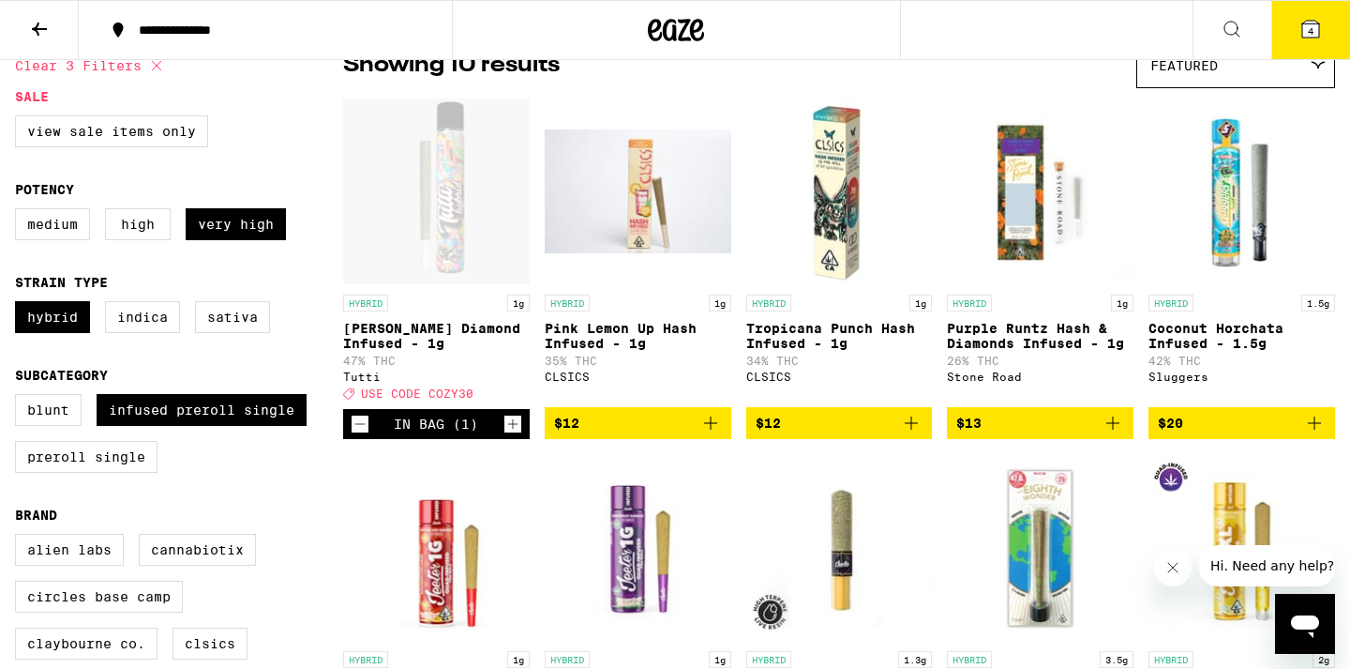
scroll to position [173, 0]
click at [1318, 434] on icon "Add to bag" at bounding box center [1314, 423] width 23 height 23
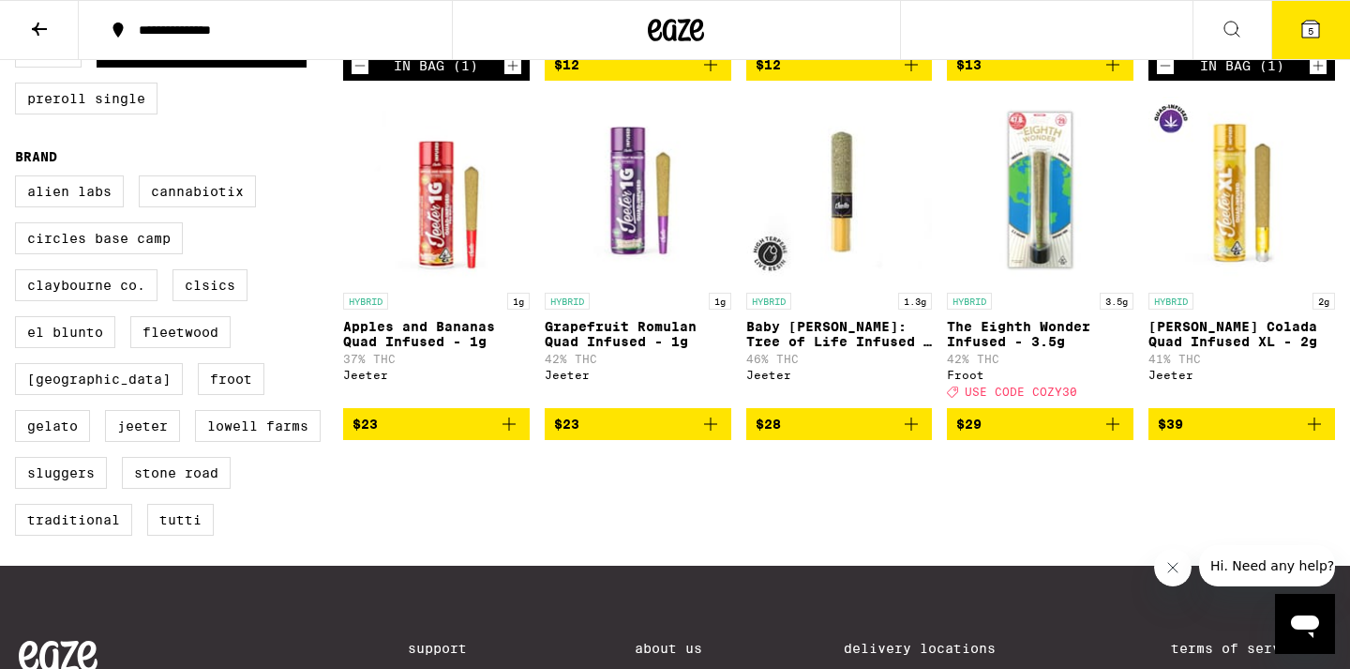
scroll to position [526, 0]
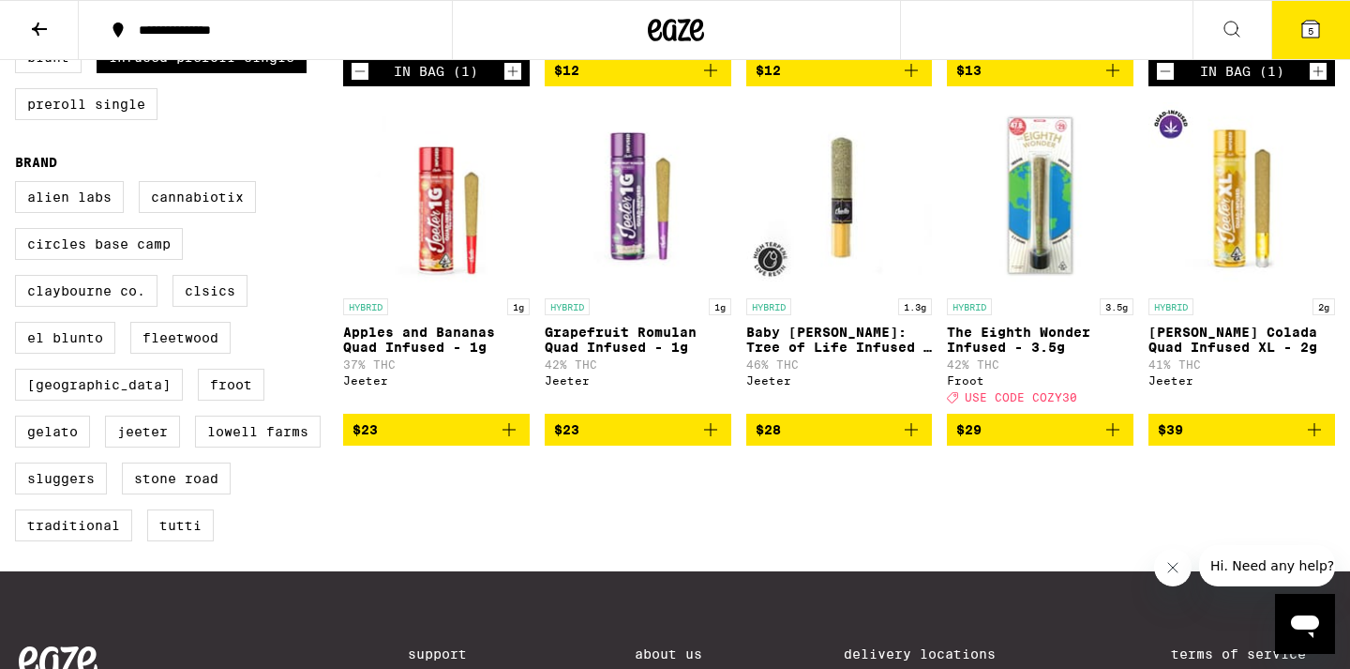
click at [1317, 441] on icon "Add to bag" at bounding box center [1314, 429] width 23 height 23
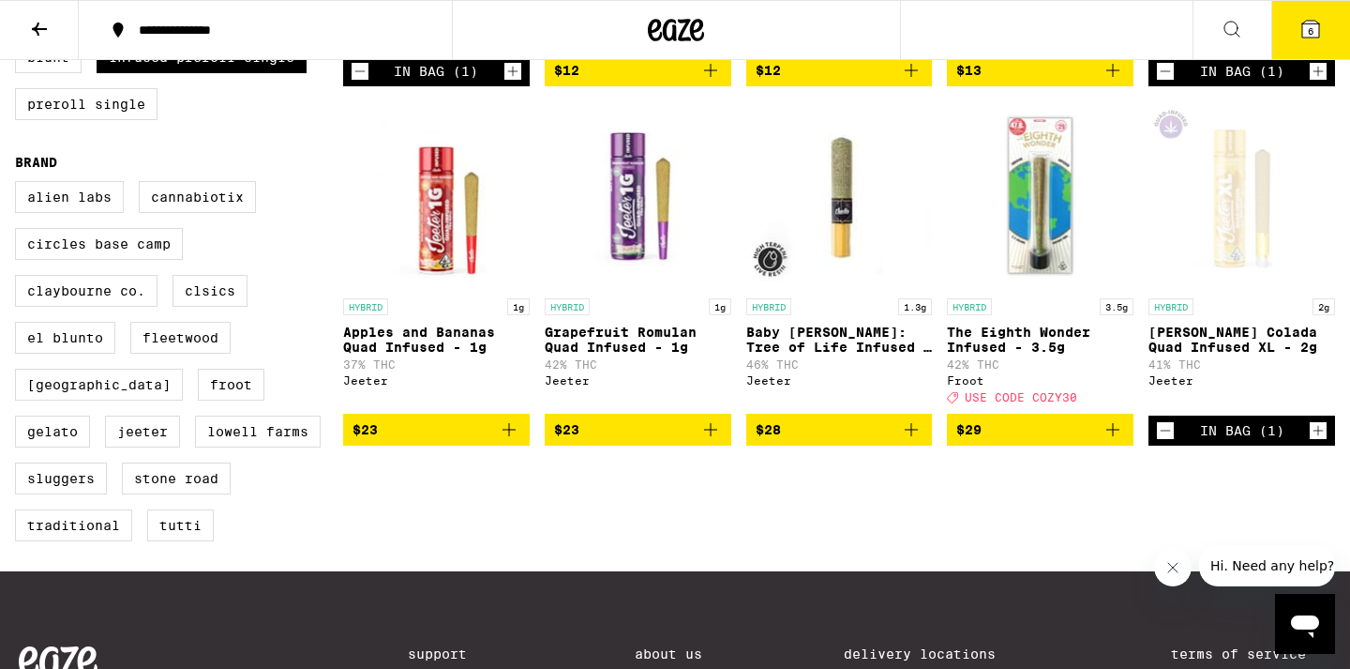
click at [511, 441] on icon "Add to bag" at bounding box center [509, 429] width 23 height 23
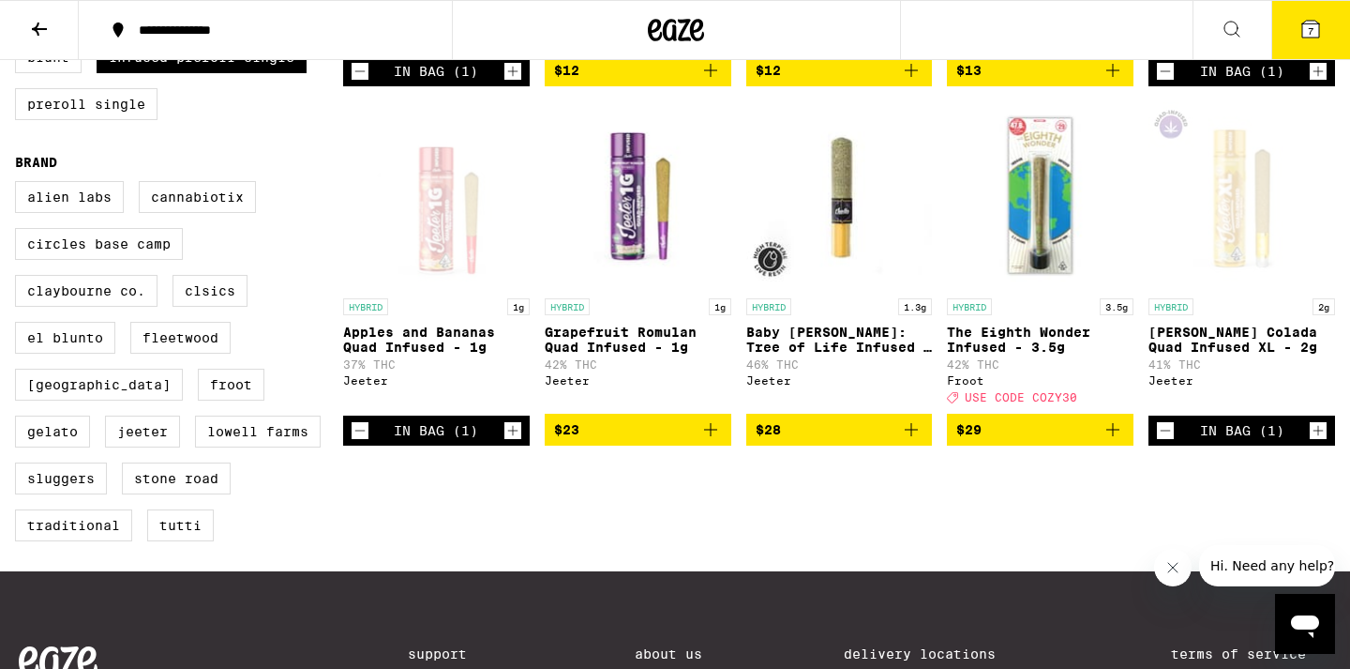
click at [355, 442] on icon "Decrement" at bounding box center [360, 430] width 17 height 23
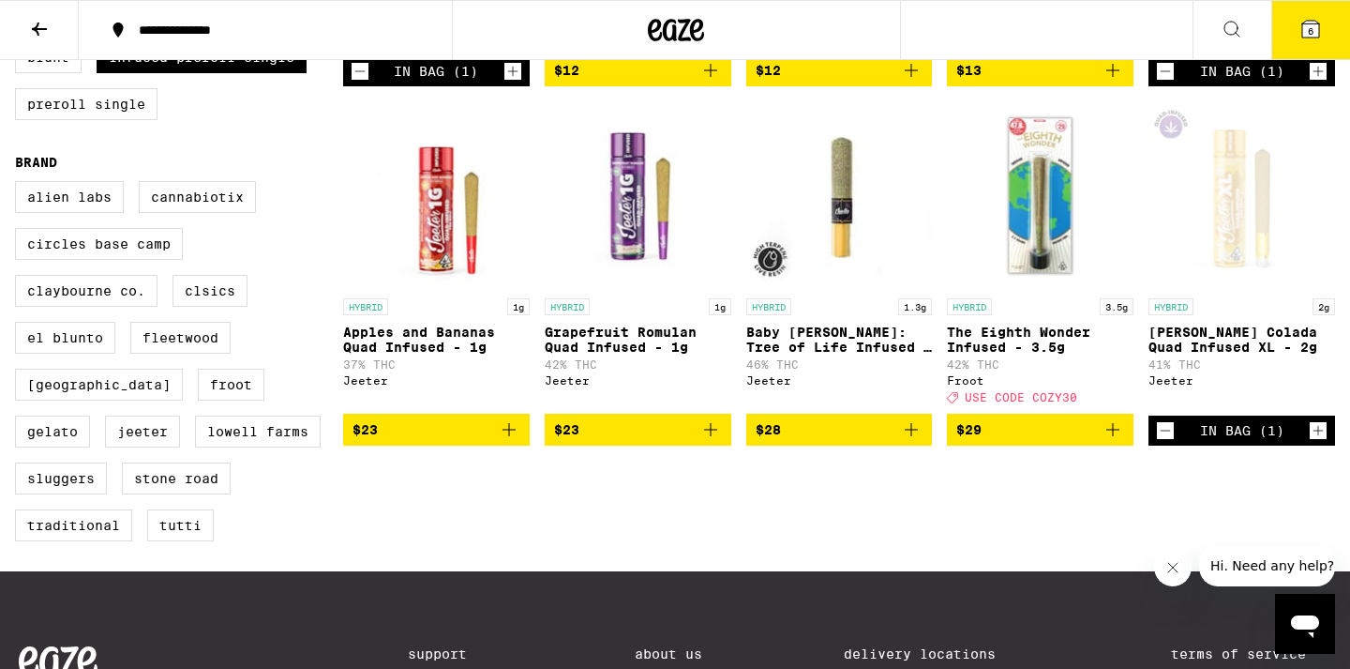
click at [708, 441] on icon "Add to bag" at bounding box center [711, 429] width 23 height 23
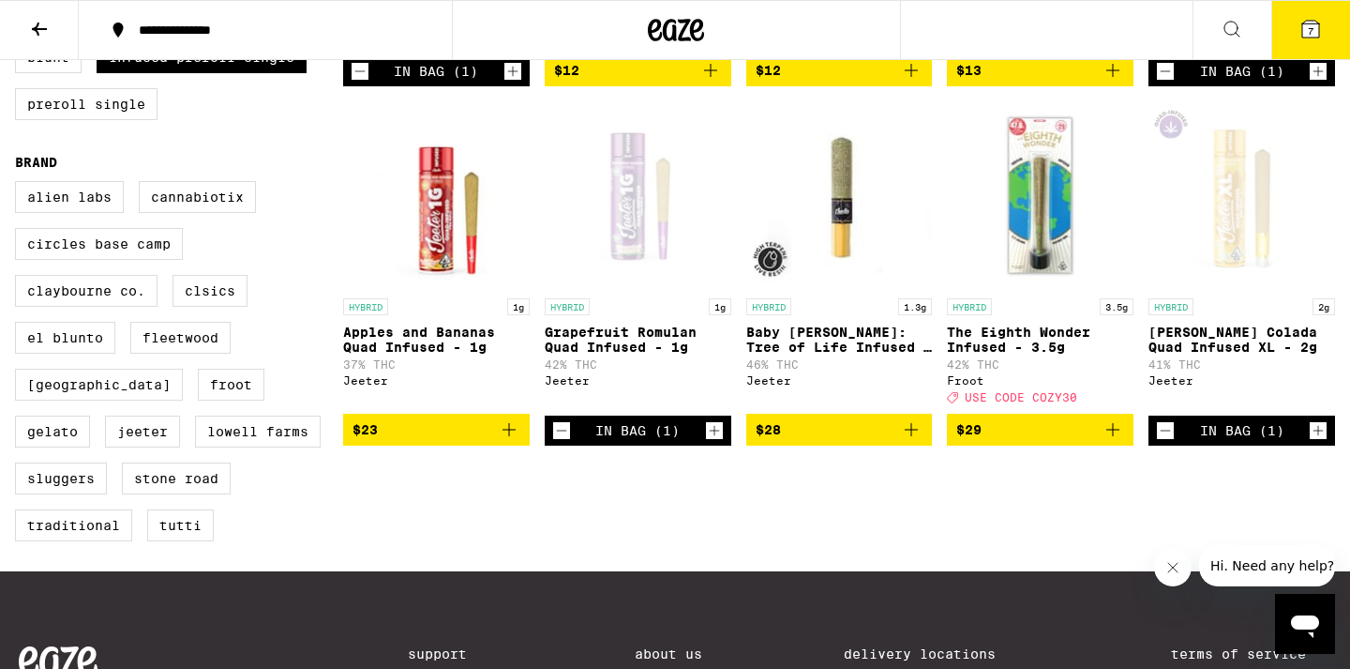
click at [709, 442] on icon "Increment" at bounding box center [714, 430] width 17 height 23
click at [1315, 37] on icon at bounding box center [1311, 29] width 17 height 17
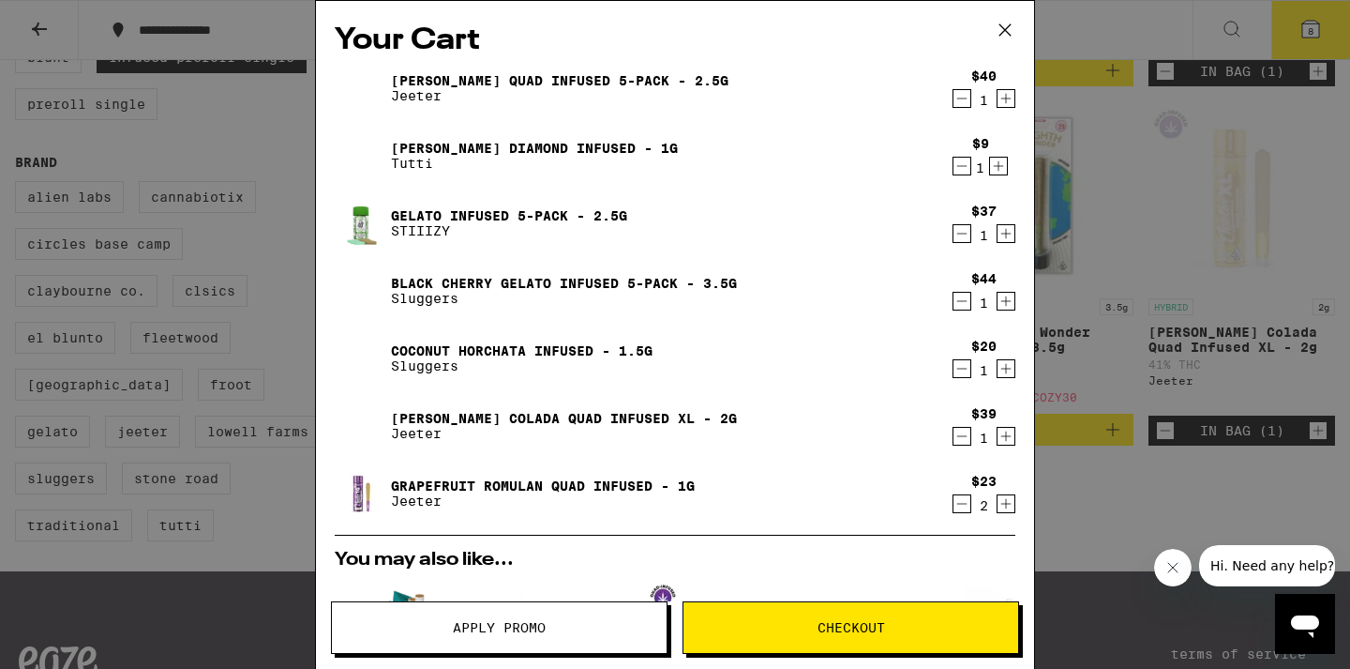
click at [964, 309] on icon "Decrement" at bounding box center [962, 301] width 17 height 23
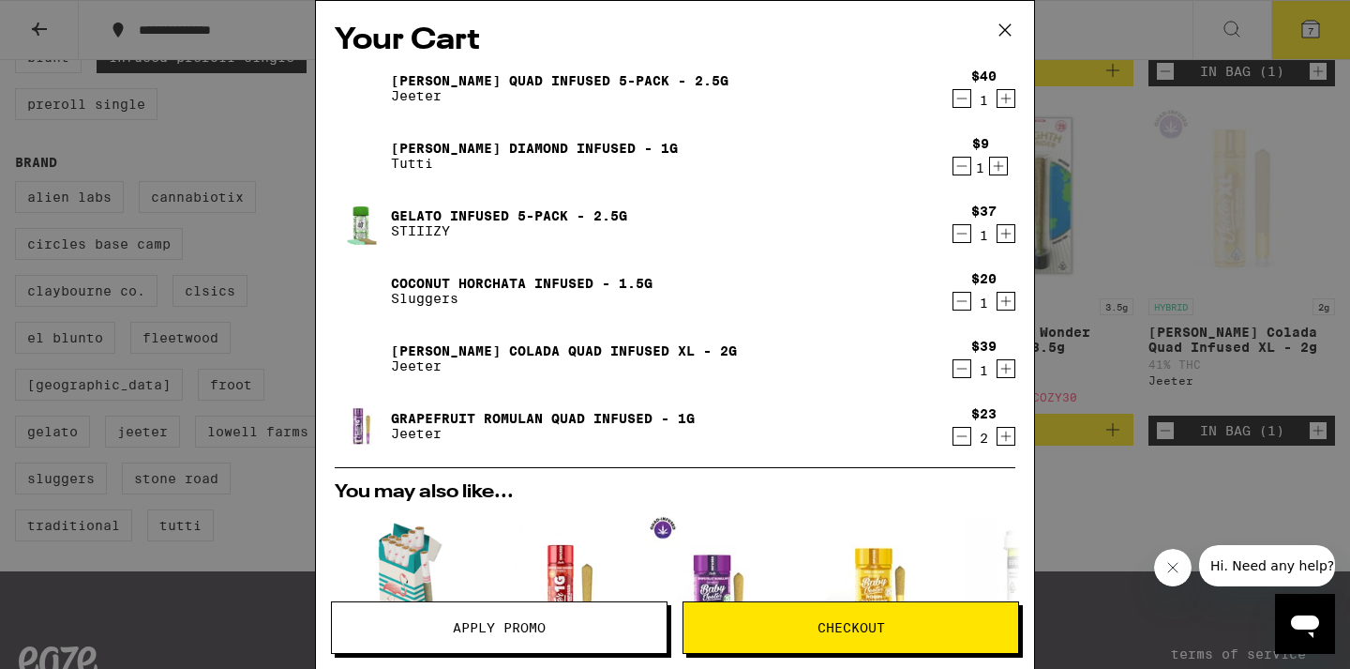
click at [963, 98] on icon "Decrement" at bounding box center [962, 98] width 17 height 23
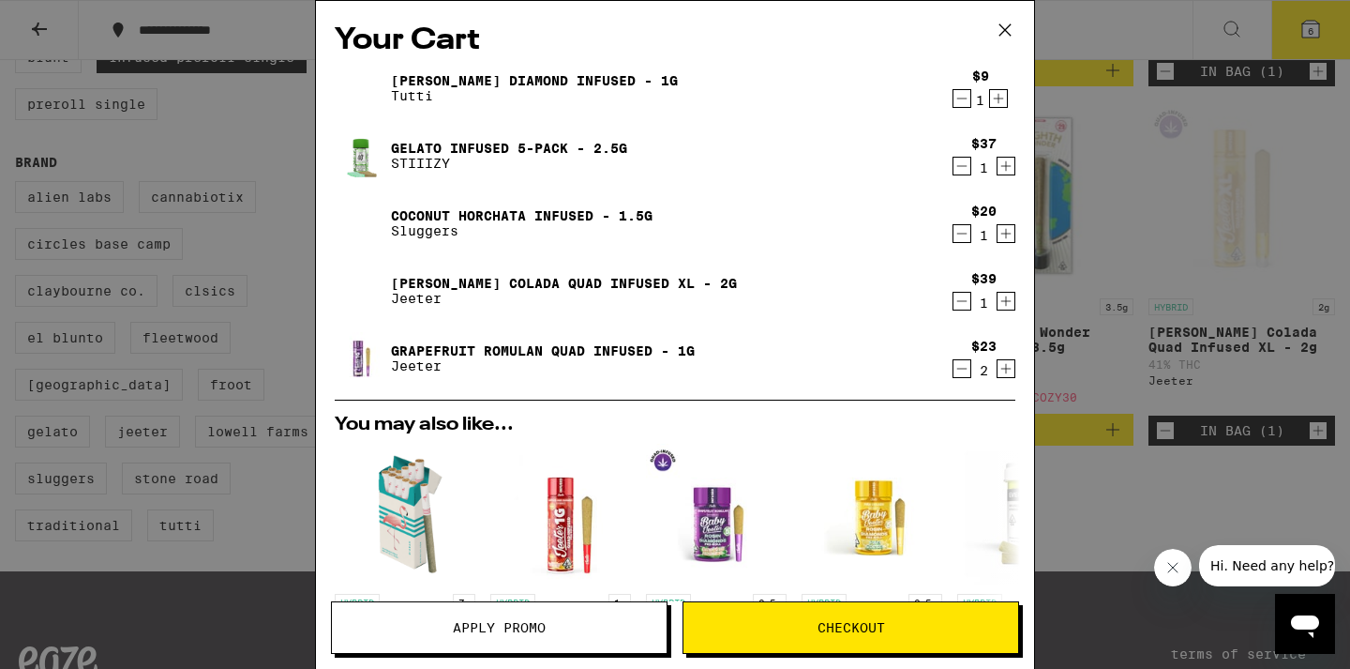
click at [1003, 170] on icon "Increment" at bounding box center [1006, 166] width 17 height 23
click at [963, 173] on icon "Decrement" at bounding box center [962, 166] width 17 height 23
click at [965, 375] on icon "Decrement" at bounding box center [962, 368] width 17 height 23
click at [997, 101] on icon "Increment" at bounding box center [998, 98] width 17 height 23
click at [498, 218] on link "Coconut Horchata Infused - 1.5g" at bounding box center [522, 215] width 262 height 15
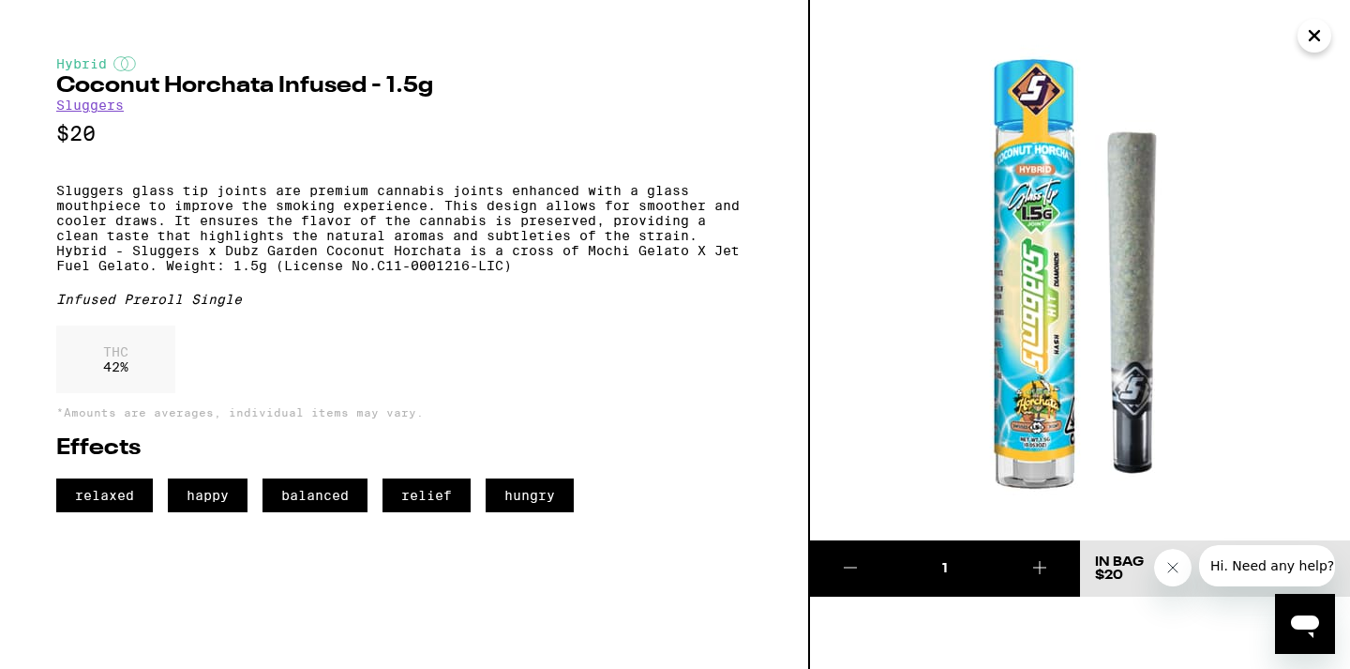
click at [1309, 41] on icon "Close" at bounding box center [1314, 36] width 23 height 28
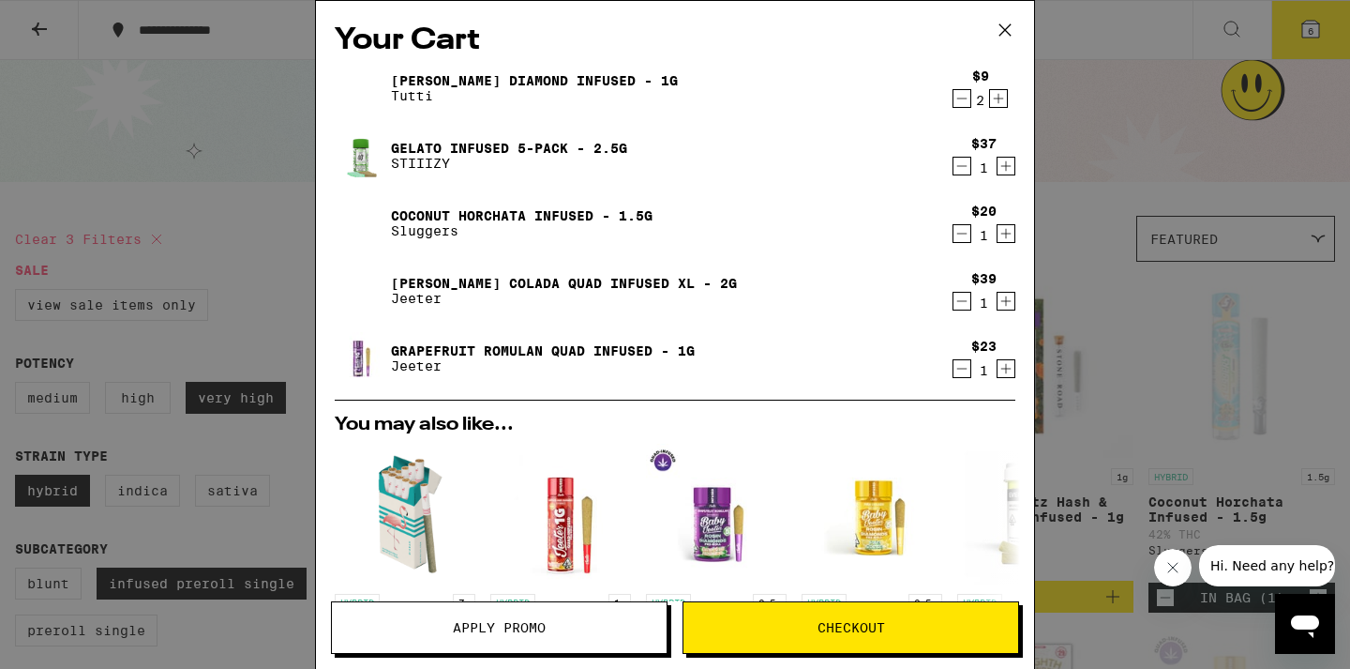
click at [963, 372] on icon "Decrement" at bounding box center [962, 368] width 17 height 23
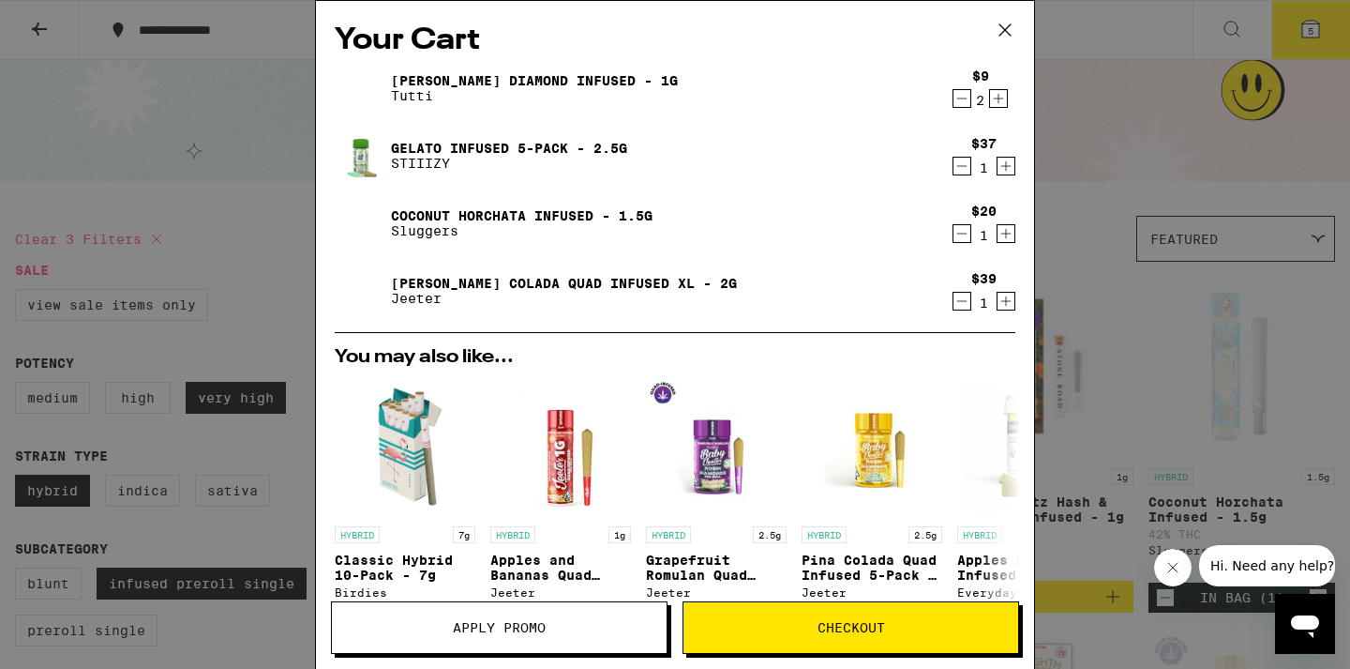
click at [1001, 239] on icon "Increment" at bounding box center [1006, 233] width 17 height 23
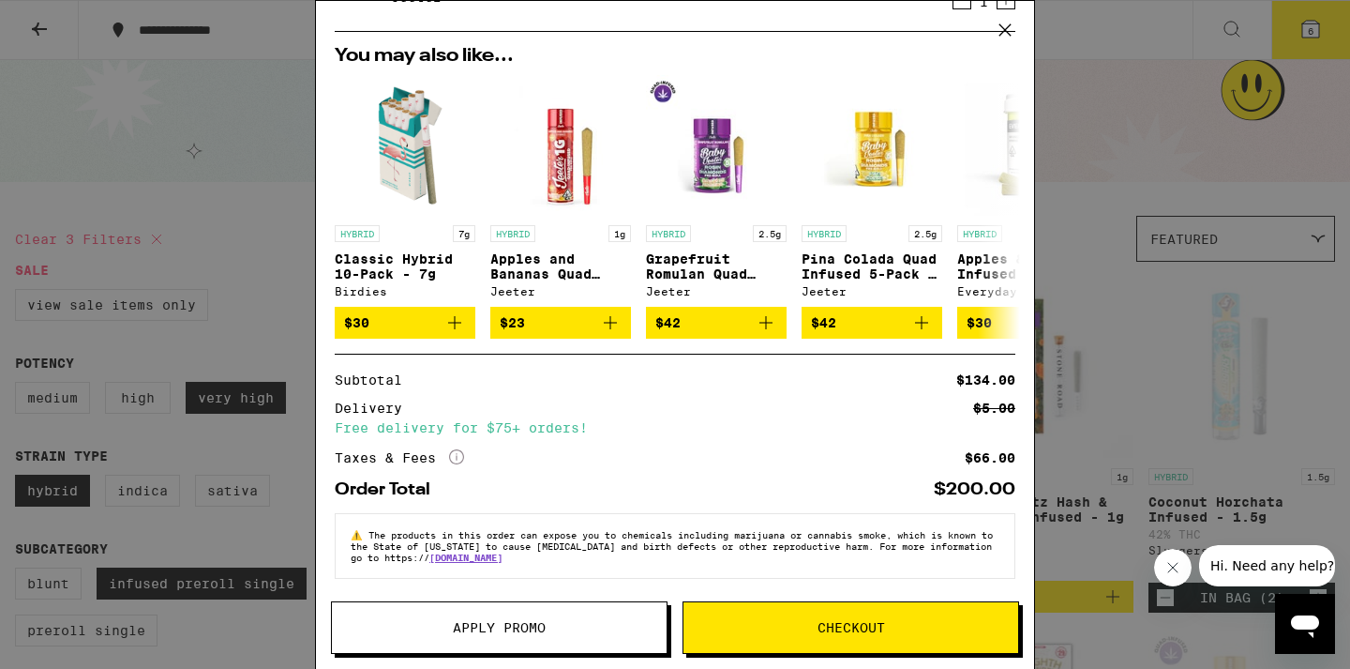
scroll to position [312, 0]
click at [866, 631] on span "Checkout" at bounding box center [852, 627] width 68 height 13
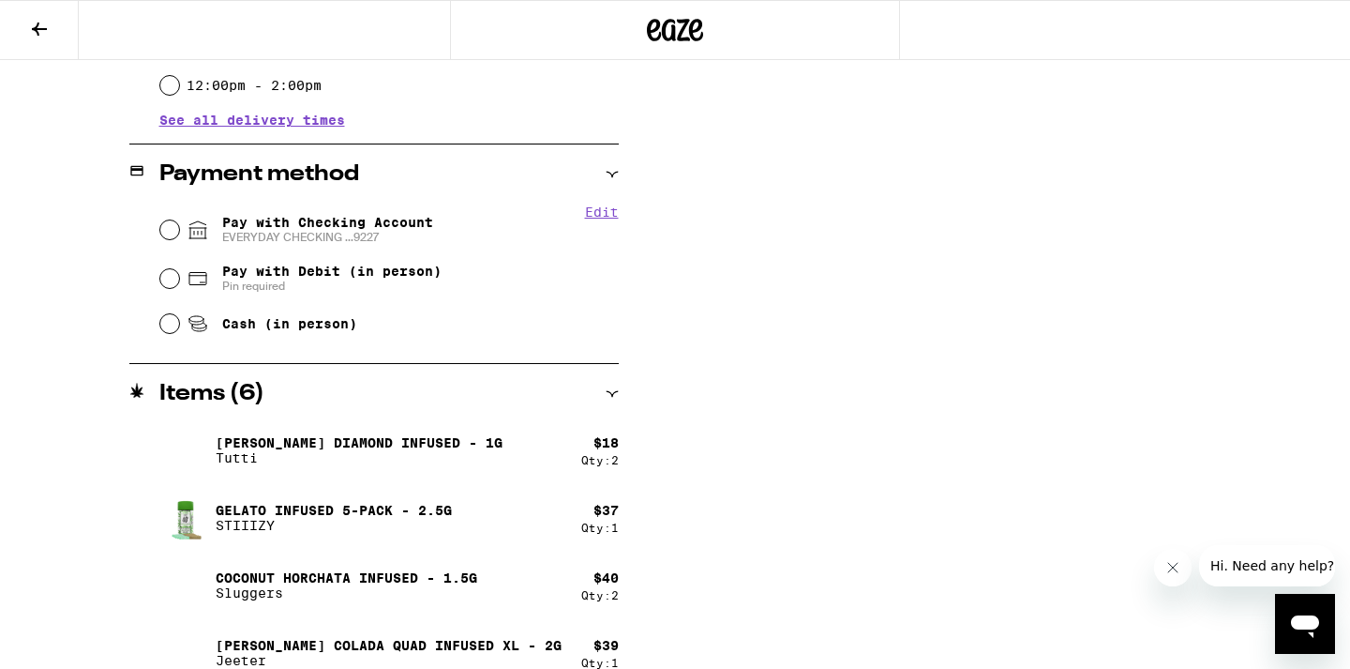
scroll to position [724, 0]
click at [175, 229] on input "Pay with Checking Account EVERYDAY CHECKING ...9227" at bounding box center [169, 228] width 19 height 19
radio input "true"
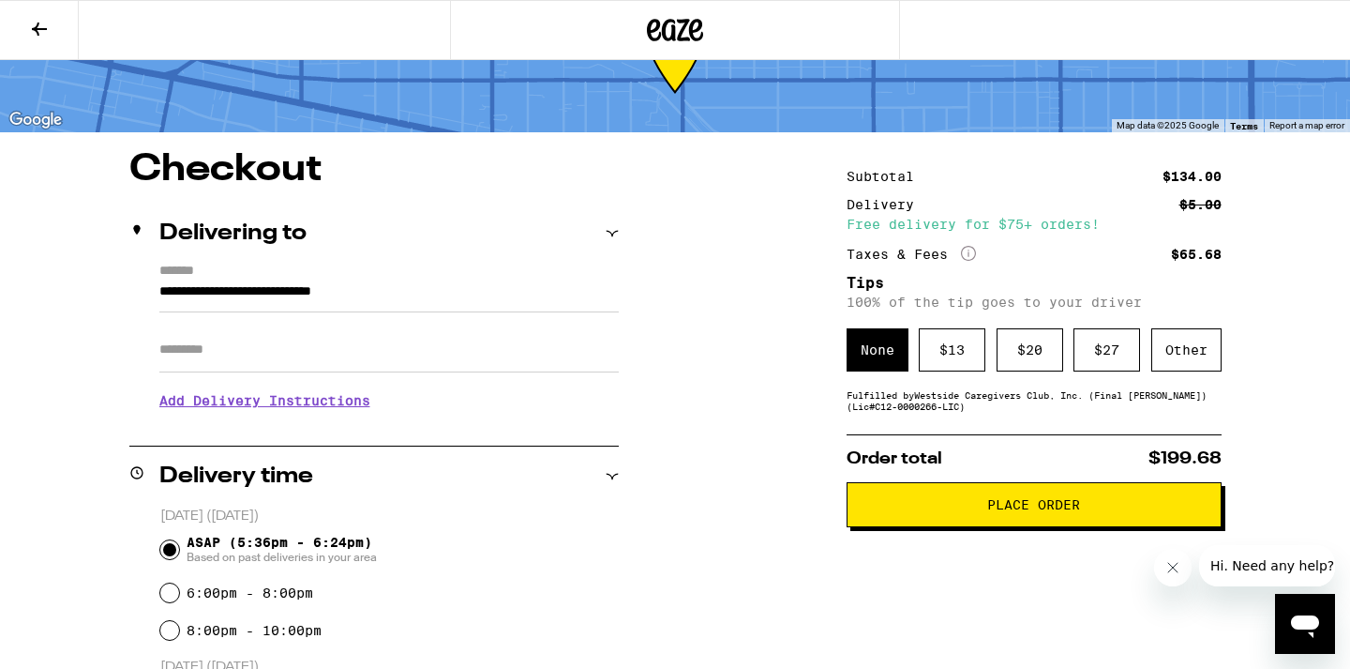
scroll to position [105, 0]
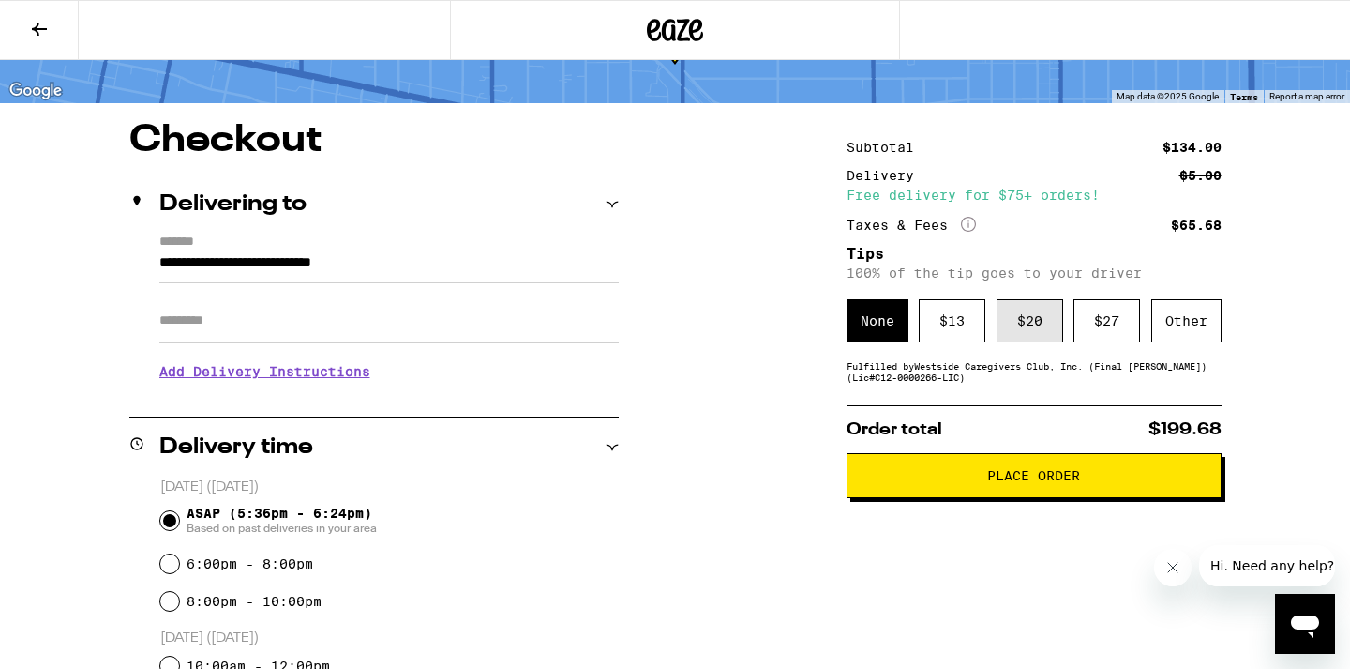
click at [1013, 332] on div "$ 20" at bounding box center [1030, 320] width 67 height 43
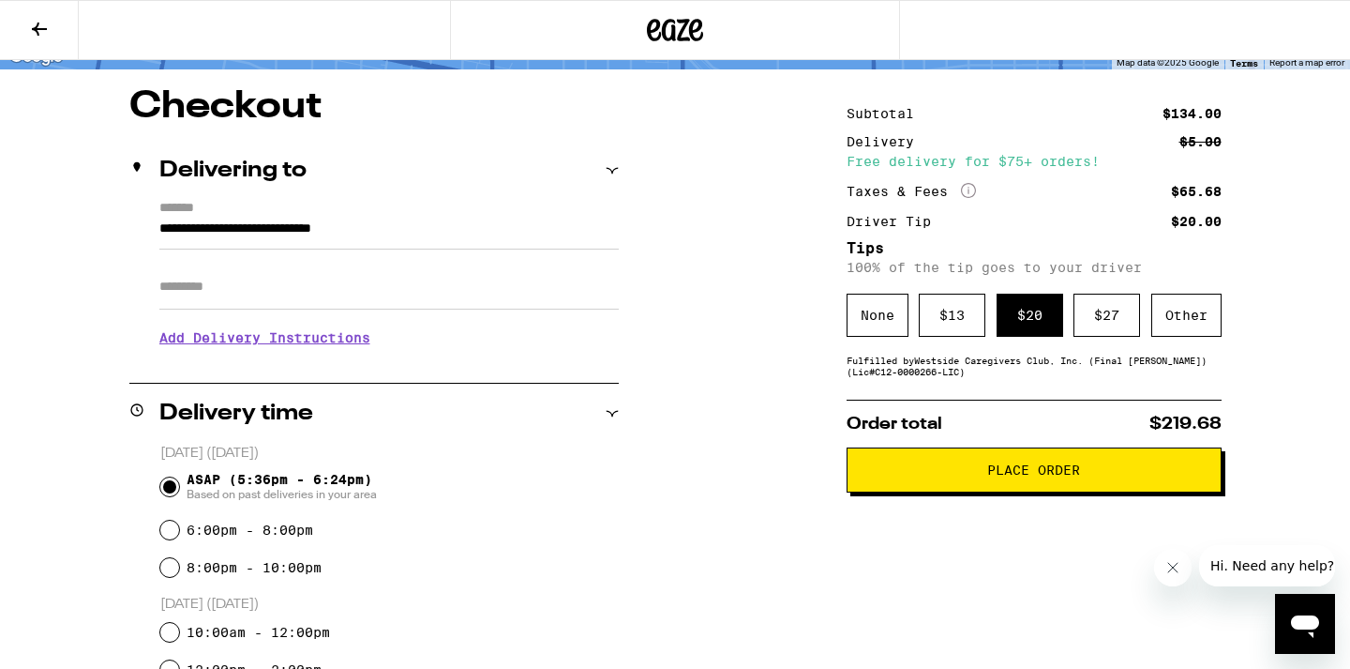
scroll to position [38, 0]
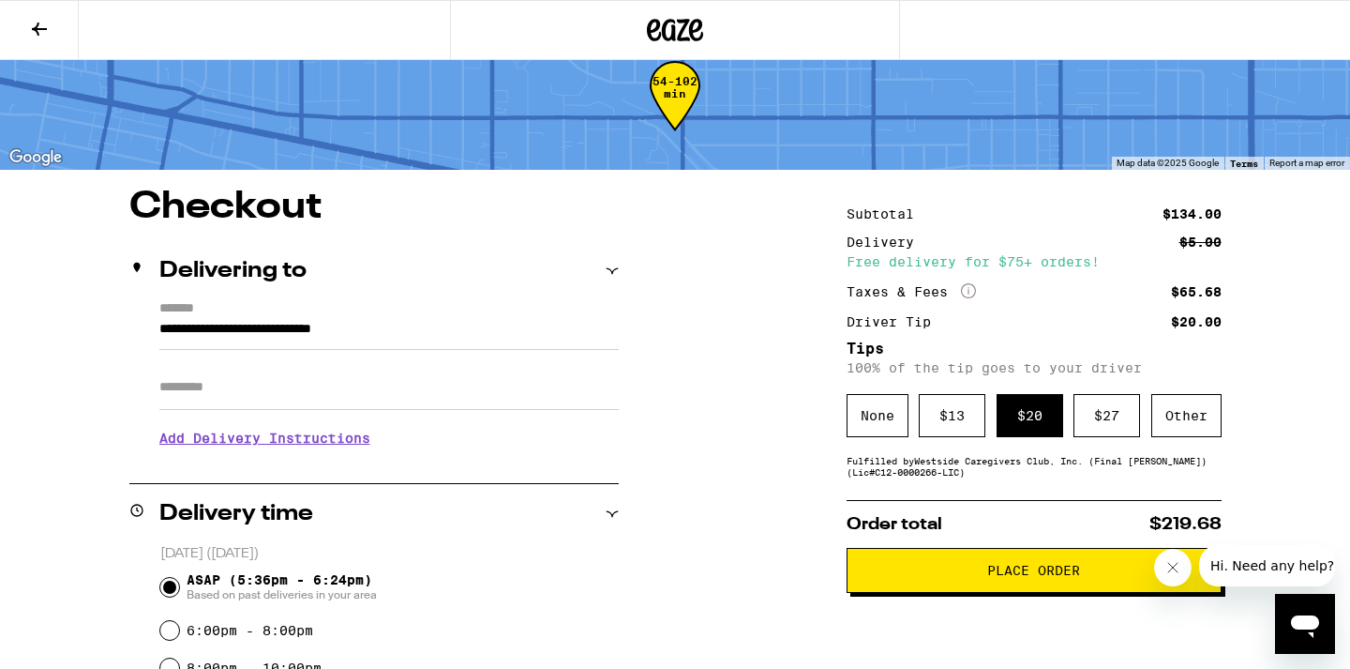
click at [1048, 577] on span "Place Order" at bounding box center [1033, 570] width 93 height 13
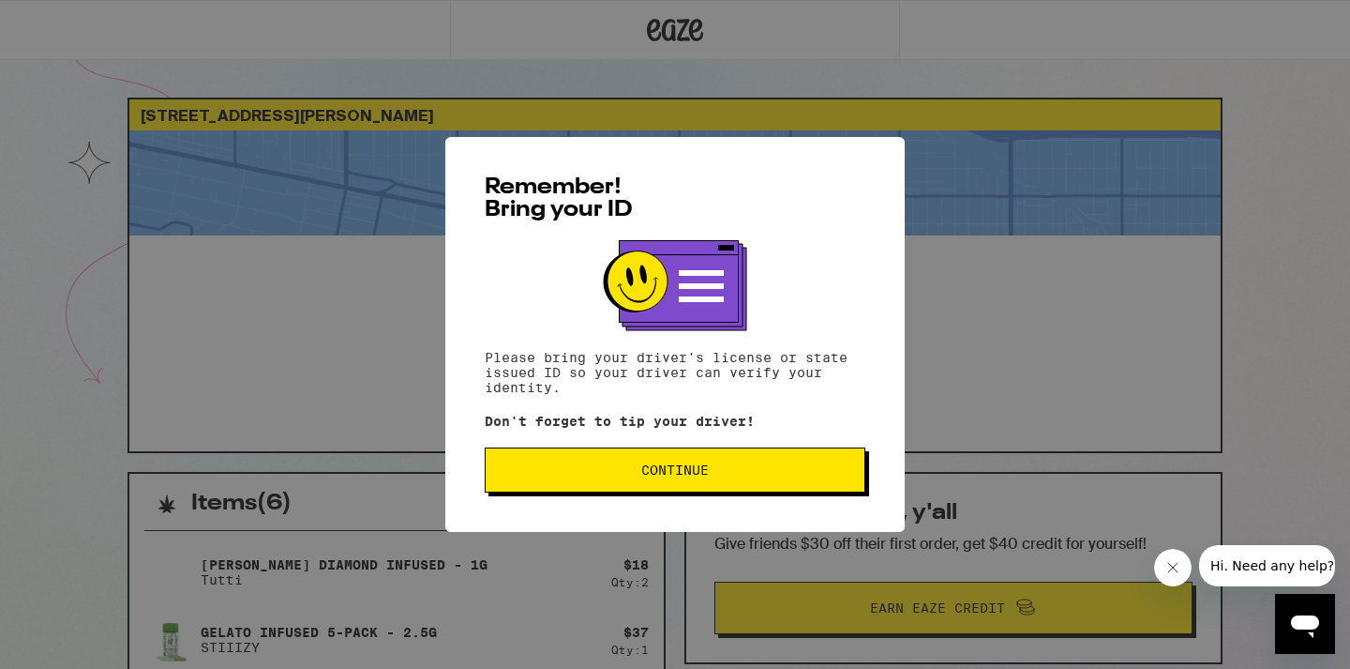
click at [692, 471] on span "Continue" at bounding box center [675, 469] width 68 height 13
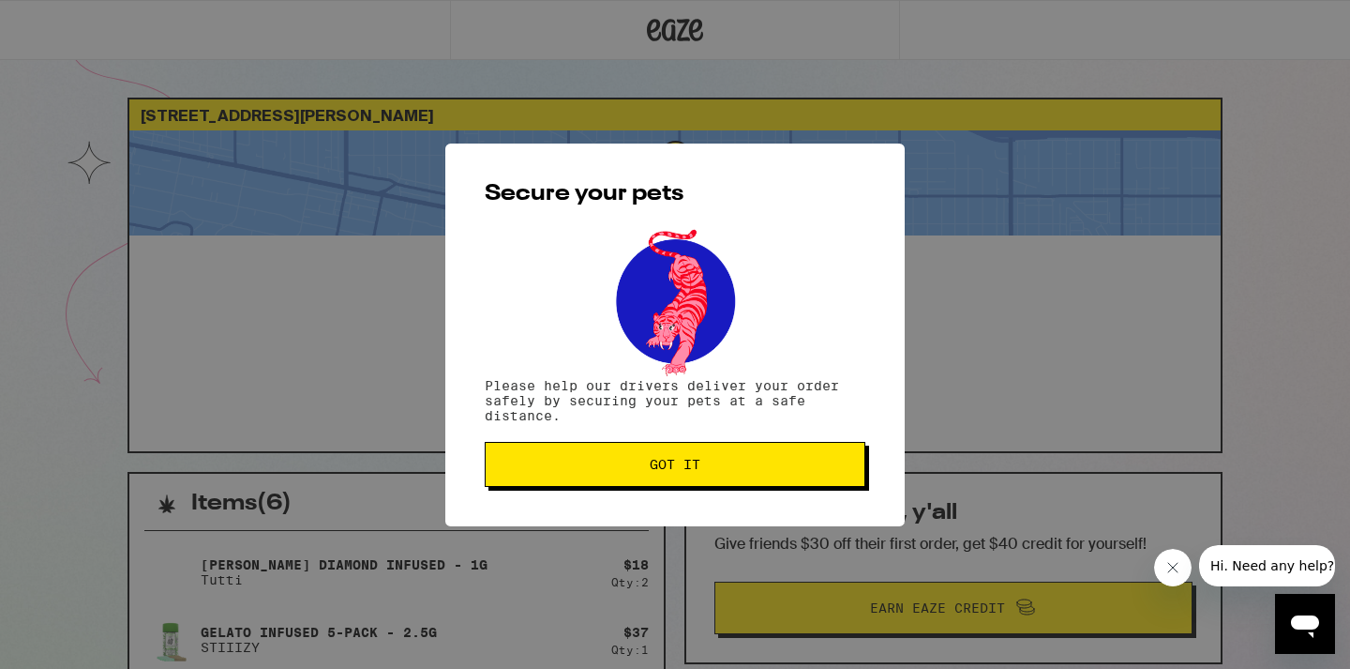
click at [700, 471] on span "Got it" at bounding box center [675, 464] width 51 height 13
